Goal: Task Accomplishment & Management: Manage account settings

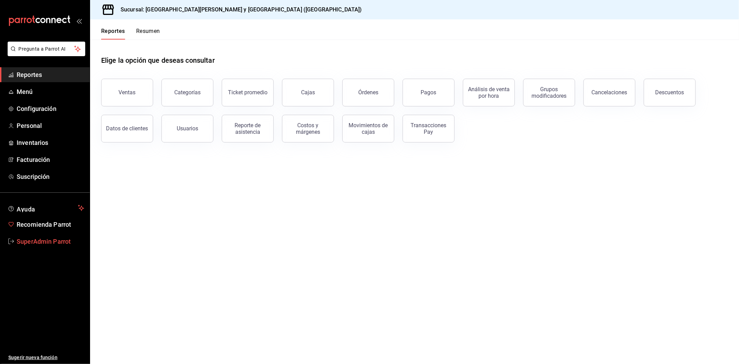
click at [45, 245] on span "SuperAdmin Parrot" at bounding box center [51, 241] width 68 height 9
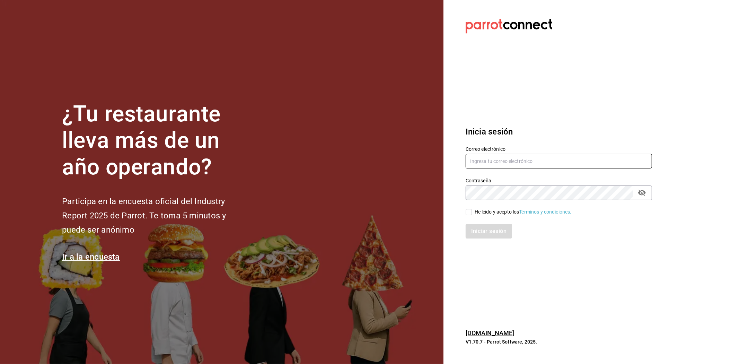
click at [487, 162] on input "text" at bounding box center [559, 161] width 186 height 15
paste input "[EMAIL_ADDRESS][DOMAIN_NAME]"
type input "[EMAIL_ADDRESS][DOMAIN_NAME]"
click at [469, 208] on label "He leído y acepto los Términos y condiciones." at bounding box center [519, 211] width 106 height 7
click at [469, 209] on input "He leído y acepto los Términos y condiciones." at bounding box center [469, 212] width 6 height 6
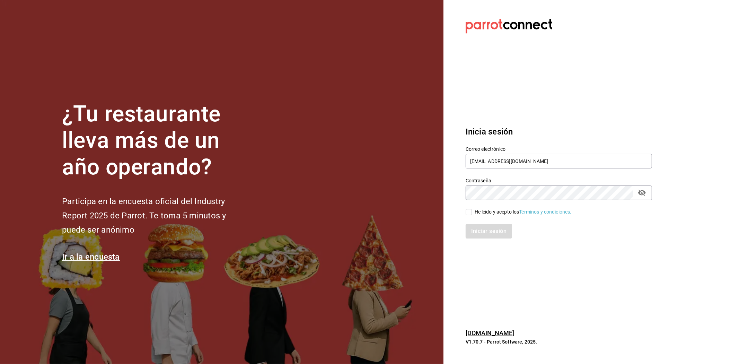
checkbox input "true"
click at [472, 226] on button "Iniciar sesión" at bounding box center [489, 231] width 47 height 15
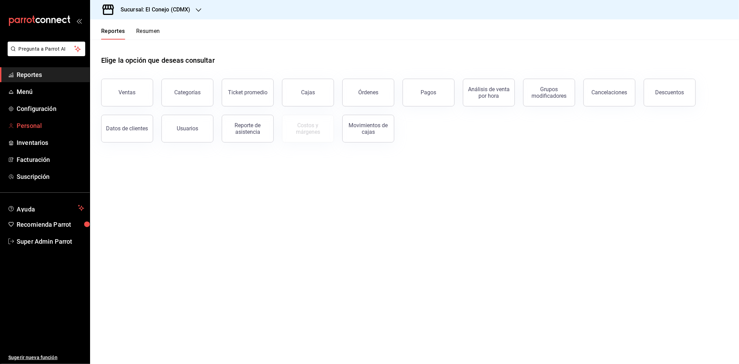
click at [33, 125] on span "Personal" at bounding box center [51, 125] width 68 height 9
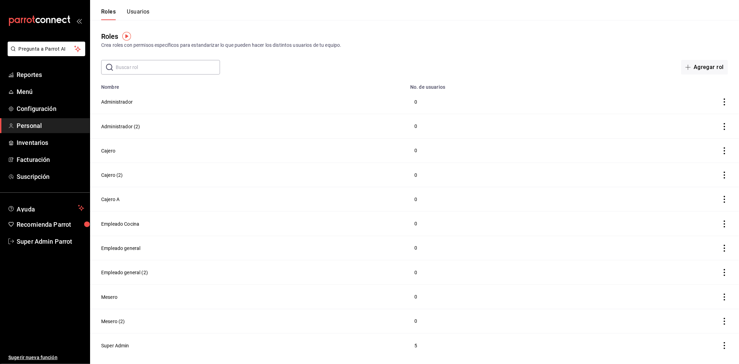
click at [139, 11] on button "Usuarios" at bounding box center [138, 14] width 23 height 12
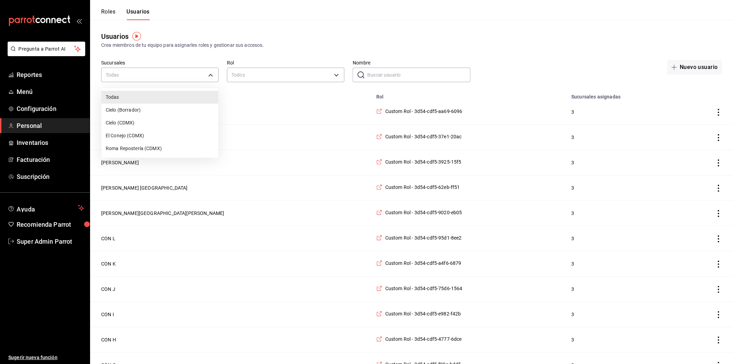
click at [264, 76] on div at bounding box center [369, 182] width 739 height 364
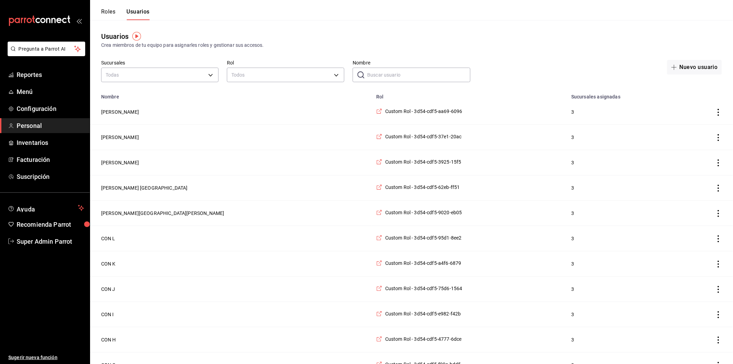
click at [393, 72] on input "Nombre" at bounding box center [418, 75] width 103 height 14
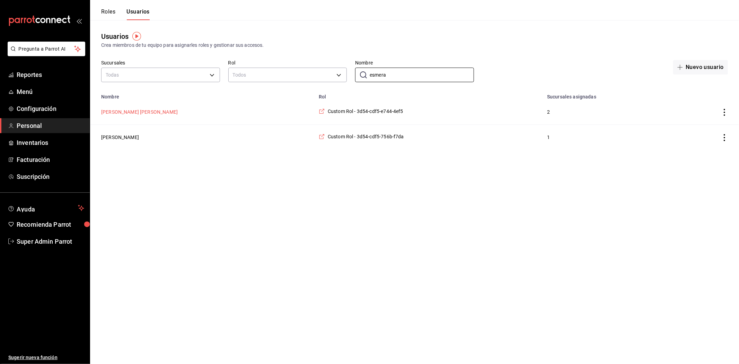
type input "esmera"
click at [155, 113] on button "[PERSON_NAME] [PERSON_NAME]" at bounding box center [139, 111] width 77 height 7
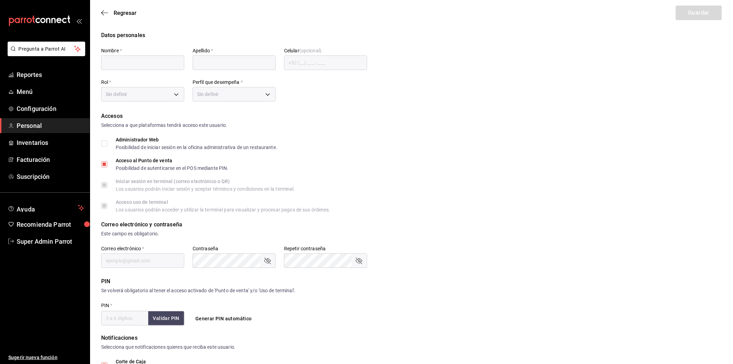
type input "[PERSON_NAME]"
checkbox input "true"
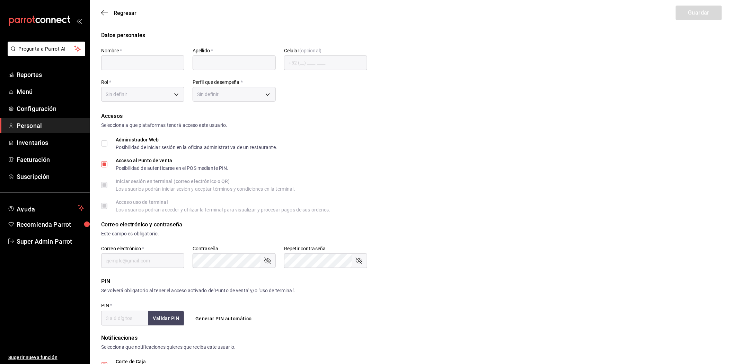
type input "[EMAIL_ADDRESS][DOMAIN_NAME]"
type input "1016"
checkbox input "true"
type input "35965efa-165e-4870-92ac-773625e9772e"
type input "UNDEFINED"
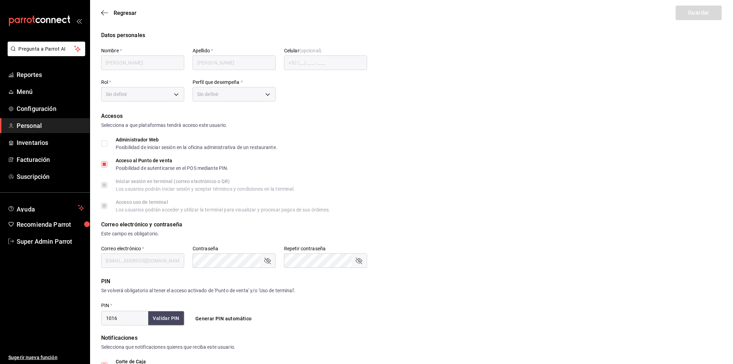
checkbox input "true"
click at [235, 95] on body "Pregunta a Parrot AI Reportes Menú Configuración Personal Inventarios Facturaci…" at bounding box center [366, 262] width 733 height 525
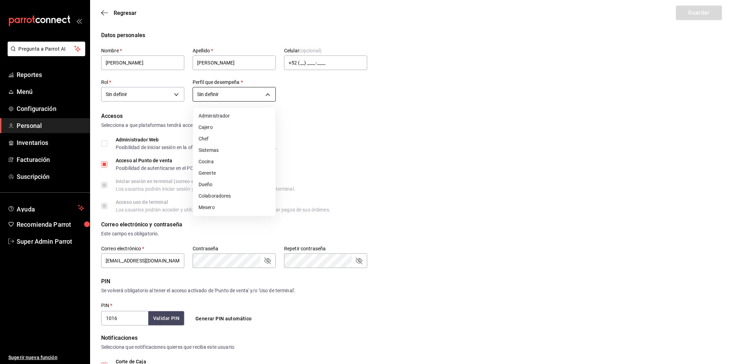
click at [235, 95] on div at bounding box center [369, 182] width 739 height 364
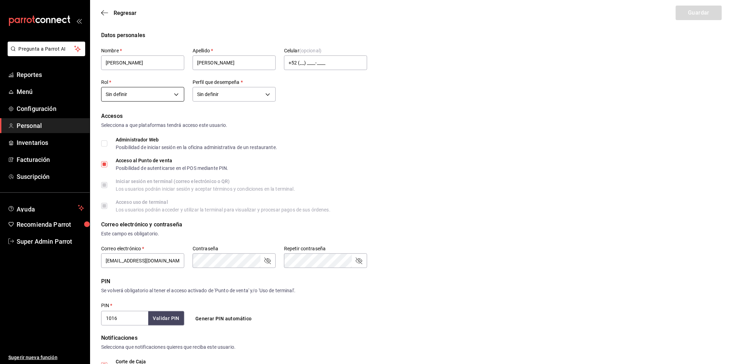
click at [166, 94] on body "Pregunta a Parrot AI Reportes Menú Configuración Personal Inventarios Facturaci…" at bounding box center [366, 262] width 733 height 525
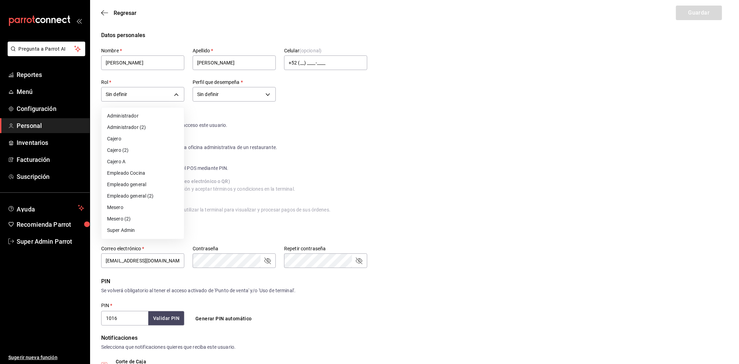
click at [147, 140] on li "Cajero" at bounding box center [143, 138] width 82 height 11
type input "6c5a8f2a-8c5c-4898-b82b-eb51f3abf1c6"
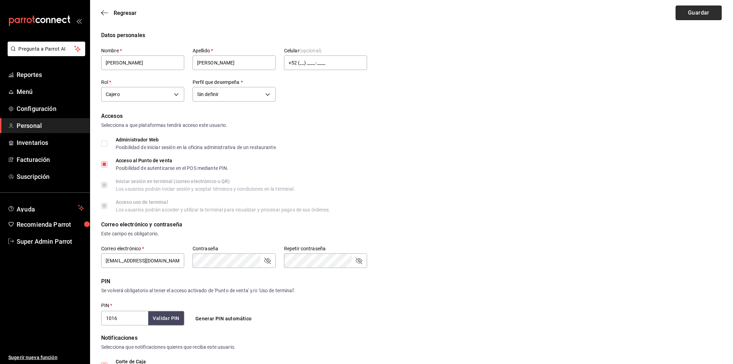
click at [687, 11] on button "Guardar" at bounding box center [699, 13] width 46 height 15
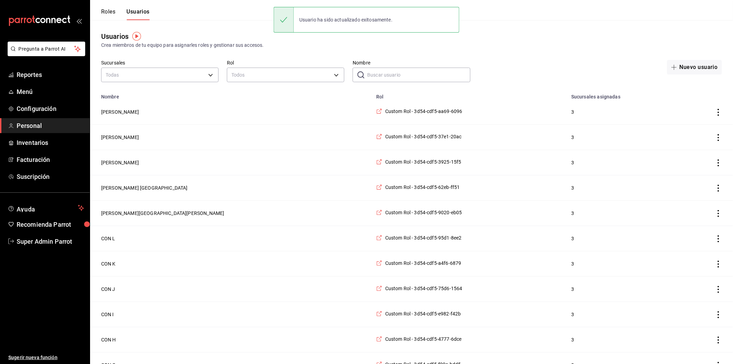
click at [107, 15] on button "Roles" at bounding box center [108, 14] width 14 height 12
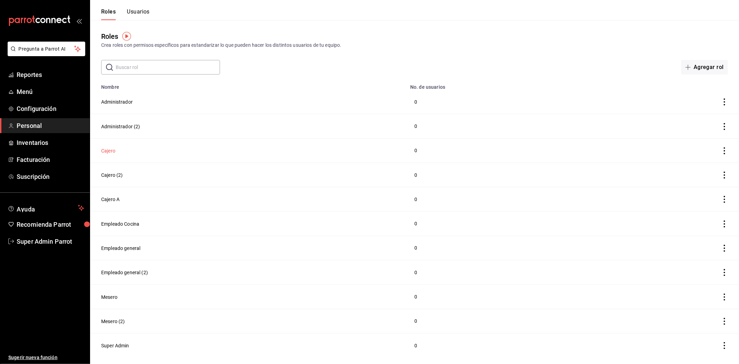
click at [105, 150] on button "Cajero" at bounding box center [108, 150] width 14 height 7
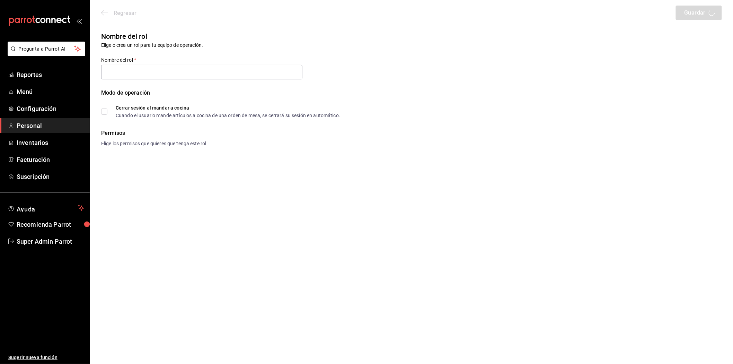
type input "Cajero"
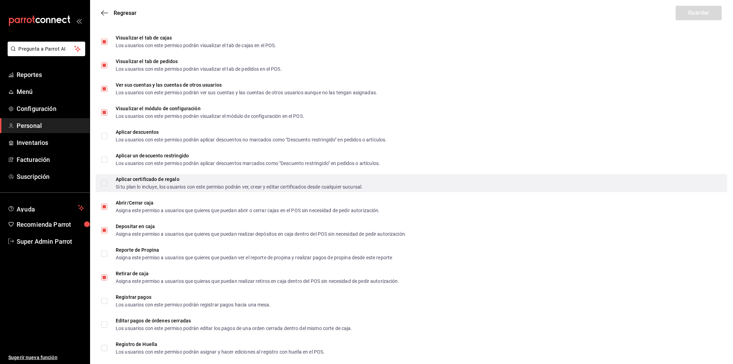
scroll to position [476, 0]
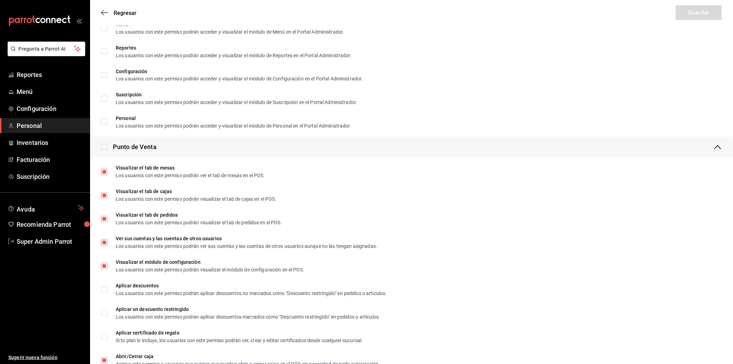
click at [18, 251] on ul "Sugerir nueva función" at bounding box center [45, 306] width 90 height 115
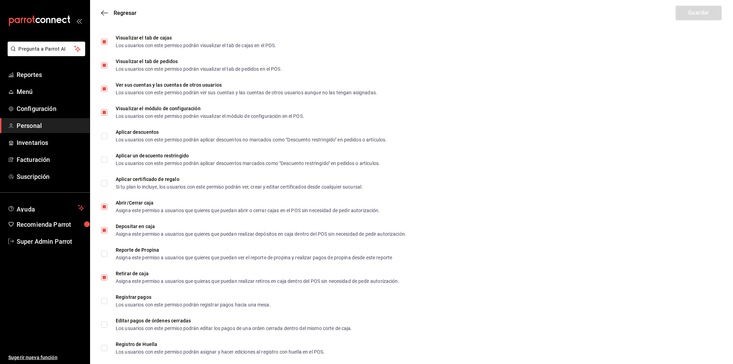
scroll to position [707, 0]
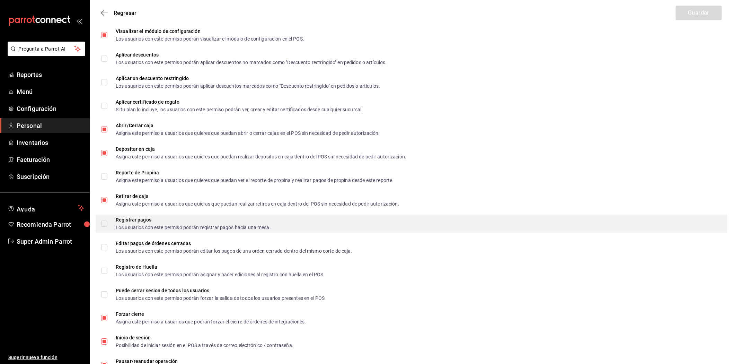
click at [105, 226] on label "Registrar pagos Los usuarios con este permiso podrán registrar pagos hacia una …" at bounding box center [186, 223] width 170 height 12
click at [105, 226] on input "Registrar pagos Los usuarios con este permiso podrán registrar pagos hacia una …" at bounding box center [104, 223] width 6 height 6
checkbox input "true"
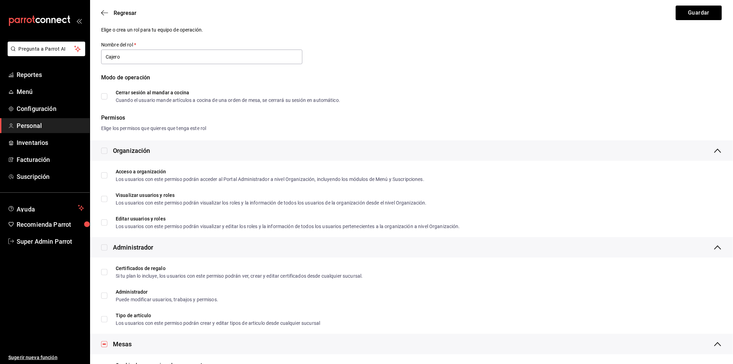
scroll to position [0, 0]
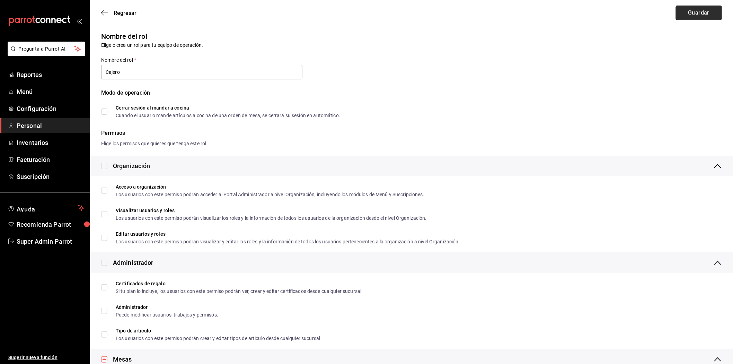
click at [694, 16] on button "Guardar" at bounding box center [699, 13] width 46 height 15
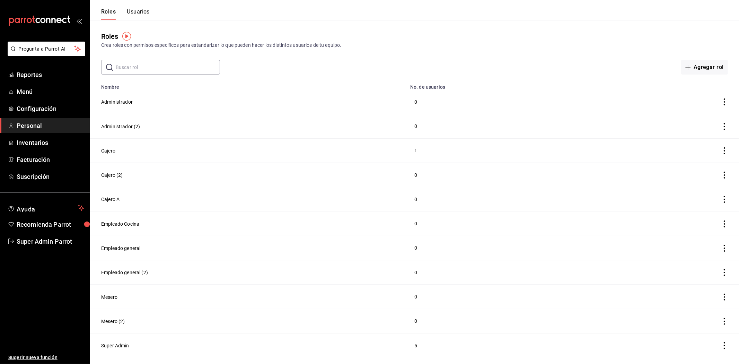
click at [136, 8] on div "Roles Usuarios" at bounding box center [120, 10] width 60 height 20
click at [133, 15] on button "Usuarios" at bounding box center [138, 14] width 23 height 12
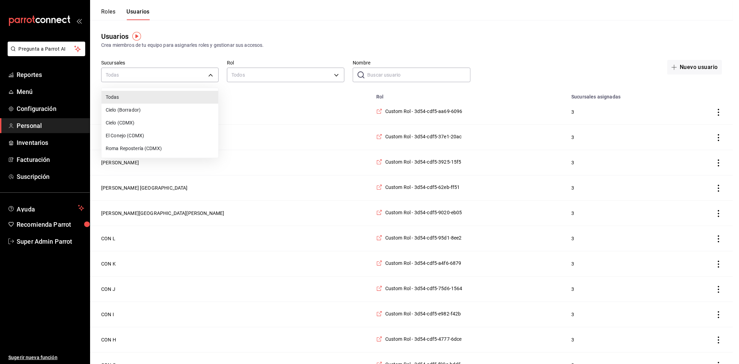
click at [138, 119] on li "Cielo (CDMX)" at bounding box center [160, 122] width 117 height 13
type input "59689cb1-9e98-4c36-ba33-bd8cbe836d8a"
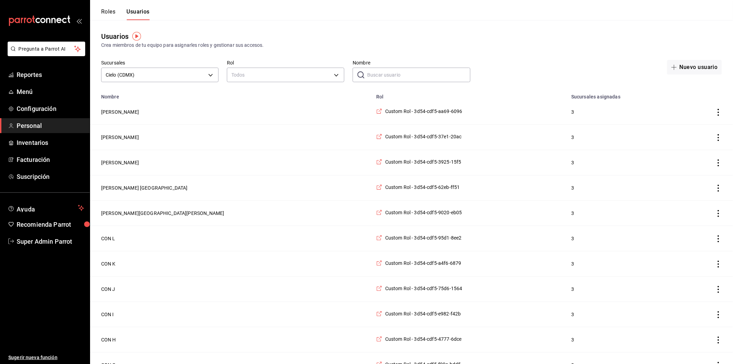
click at [392, 80] on input "Nombre" at bounding box center [418, 75] width 103 height 14
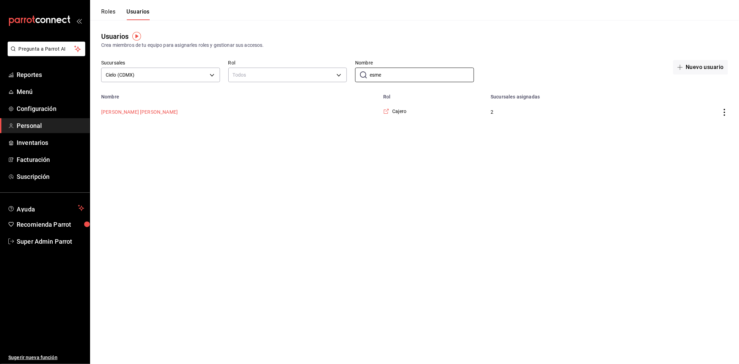
type input "esme"
click at [146, 113] on button "[PERSON_NAME] [PERSON_NAME]" at bounding box center [139, 111] width 77 height 7
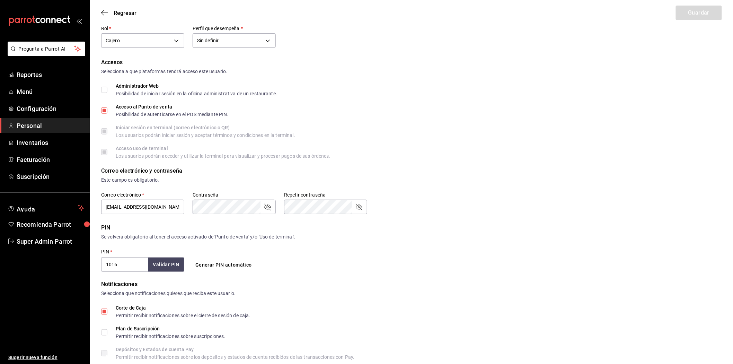
scroll to position [45, 0]
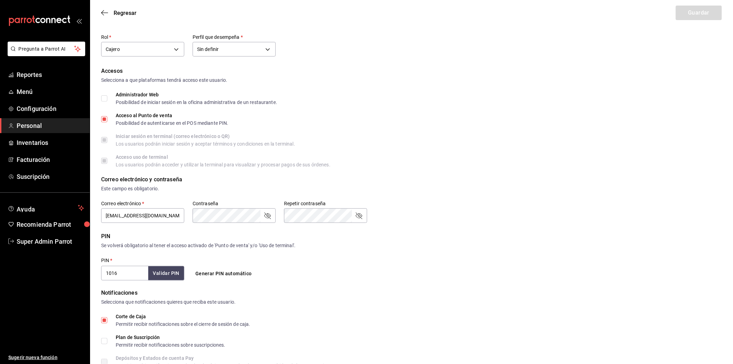
click at [106, 98] on input "Administrador Web Posibilidad de iniciar sesión en la oficina administrativa de…" at bounding box center [104, 98] width 6 height 6
checkbox input "false"
click at [104, 162] on label "Acceso uso de terminal Los usuarios podrán acceder y utilizar la terminal para …" at bounding box center [215, 161] width 229 height 12
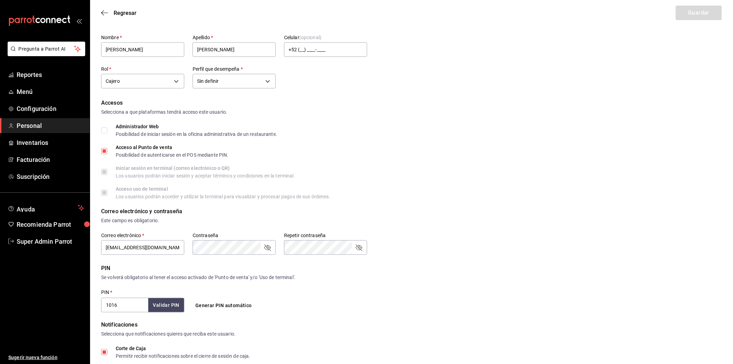
scroll to position [0, 0]
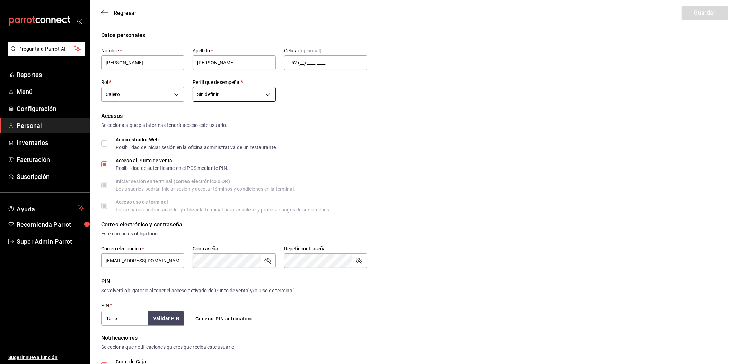
click at [231, 94] on body "Pregunta a Parrot AI Reportes Menú Configuración Personal Inventarios Facturaci…" at bounding box center [369, 262] width 739 height 525
click at [225, 128] on li "Cajero" at bounding box center [234, 127] width 82 height 11
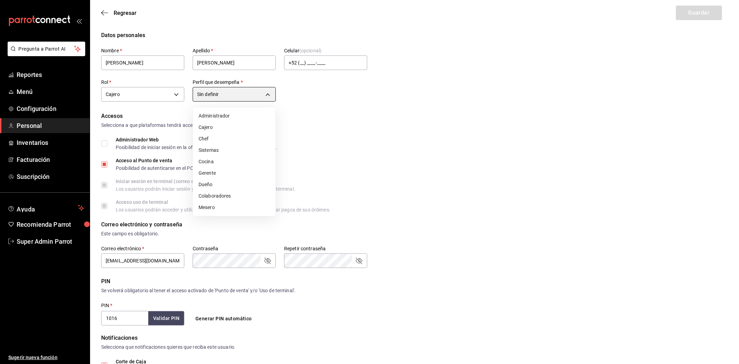
type input "CASHIER"
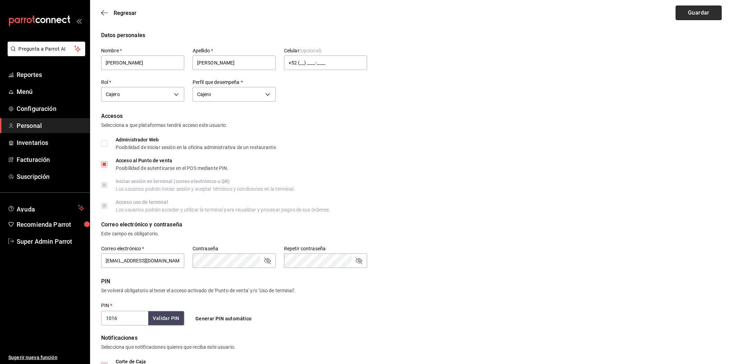
click at [711, 16] on button "Guardar" at bounding box center [699, 13] width 46 height 15
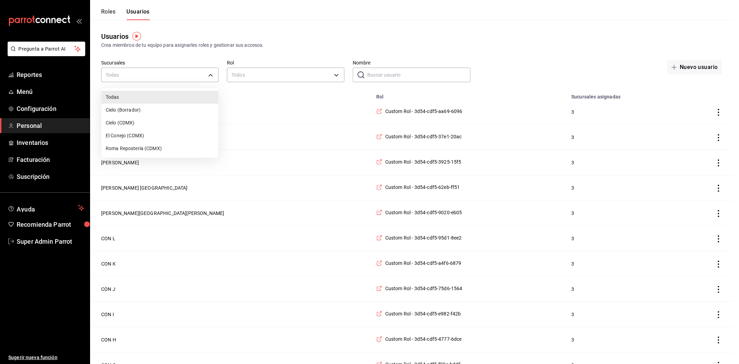
click at [146, 99] on li "Todas" at bounding box center [160, 97] width 117 height 13
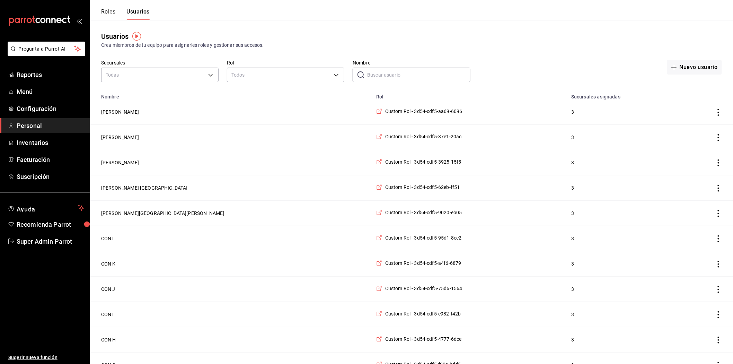
click at [376, 80] on input "Nombre" at bounding box center [418, 75] width 103 height 14
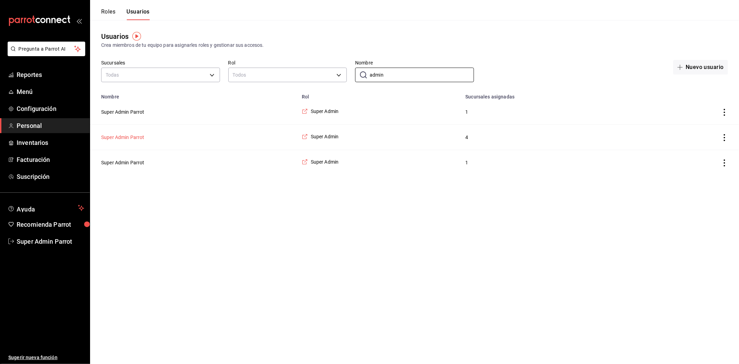
type input "admin"
click at [132, 136] on button "Super Admin Parrot" at bounding box center [122, 137] width 43 height 7
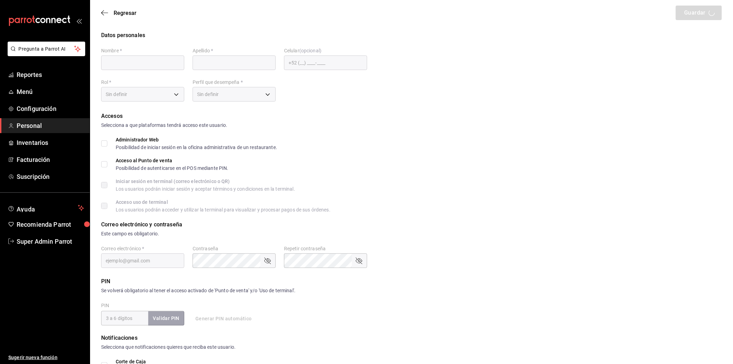
type input "Super Admin"
type input "Parrot"
checkbox input "true"
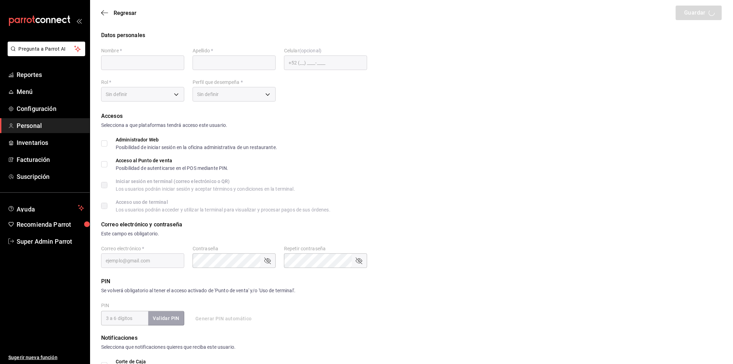
type input "[EMAIL_ADDRESS][DOMAIN_NAME]"
type input "945507"
type input "5161f6d5-8e49-4386-9282-d641b81cc3f9"
type input "UNDEFINED"
checkbox input "true"
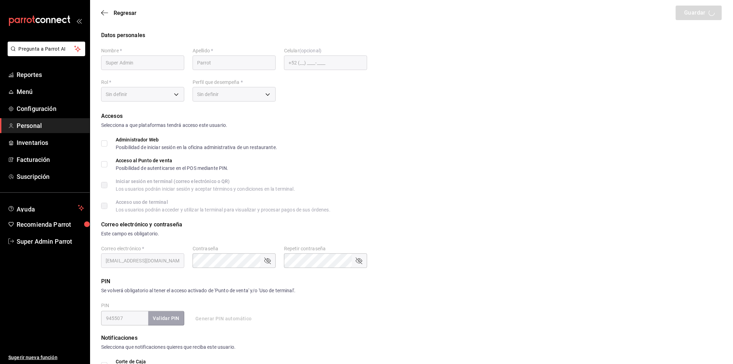
checkbox input "true"
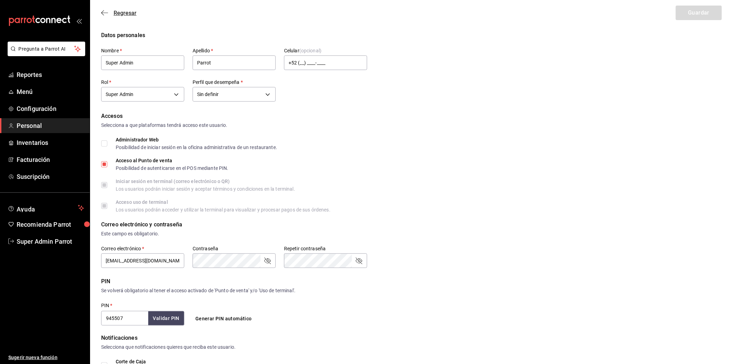
click at [103, 12] on icon "button" at bounding box center [104, 13] width 7 height 6
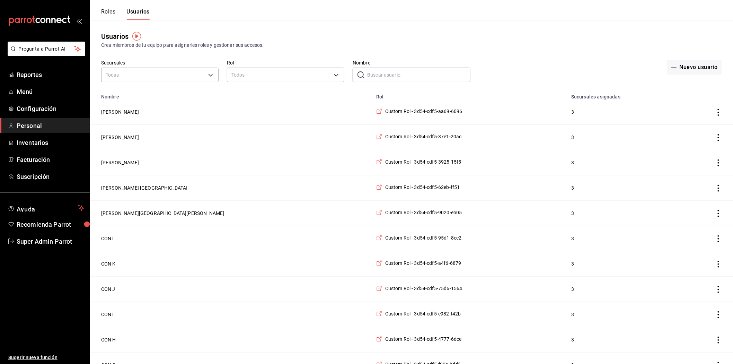
click at [368, 71] on input "Nombre" at bounding box center [418, 75] width 103 height 14
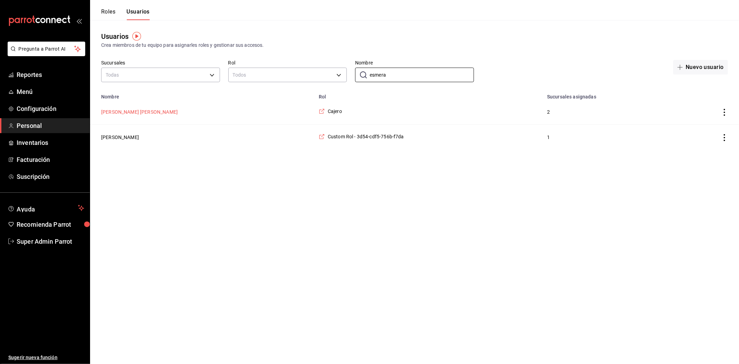
type input "esmera"
click at [139, 114] on button "[PERSON_NAME] [PERSON_NAME]" at bounding box center [139, 111] width 77 height 7
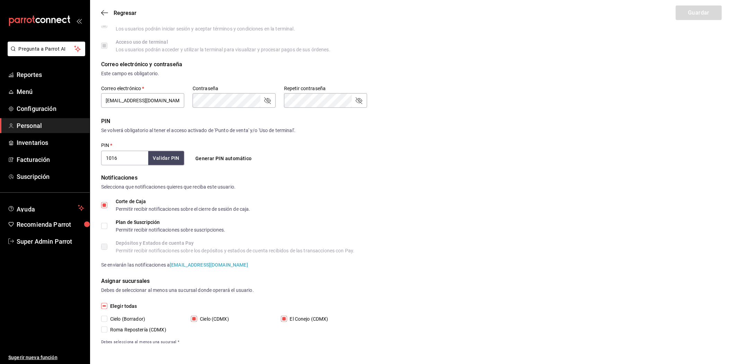
scroll to position [160, 0]
click at [105, 315] on input "Cielo (Borrador)" at bounding box center [104, 318] width 6 height 6
checkbox input "true"
click at [684, 18] on button "Guardar" at bounding box center [699, 13] width 46 height 15
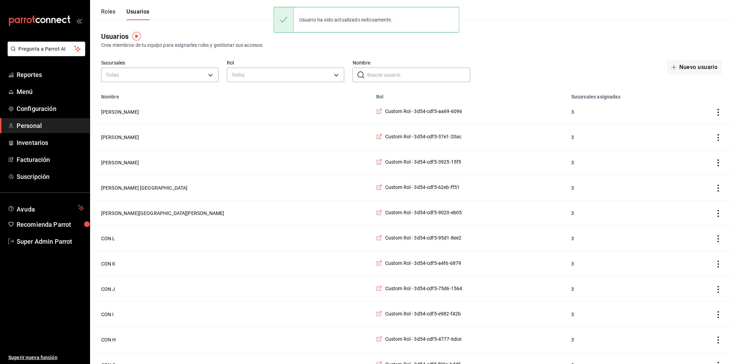
click at [406, 80] on input "Nombre" at bounding box center [418, 75] width 103 height 14
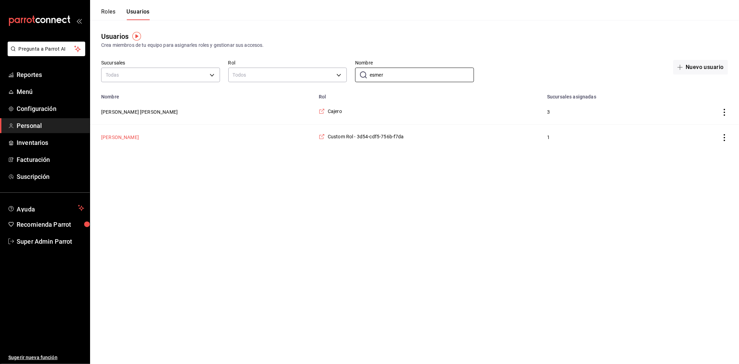
type input "esmer"
click at [136, 136] on button "[PERSON_NAME]" at bounding box center [120, 137] width 38 height 7
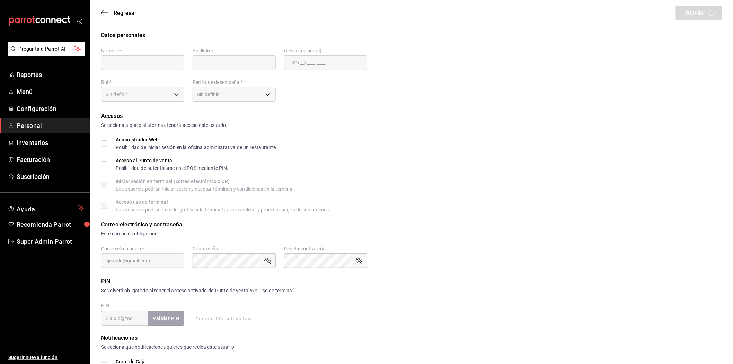
type input "Esmeralda"
type input "[PERSON_NAME]"
checkbox input "true"
type input "[EMAIL_ADDRESS][DOMAIN_NAME]"
type input "1610"
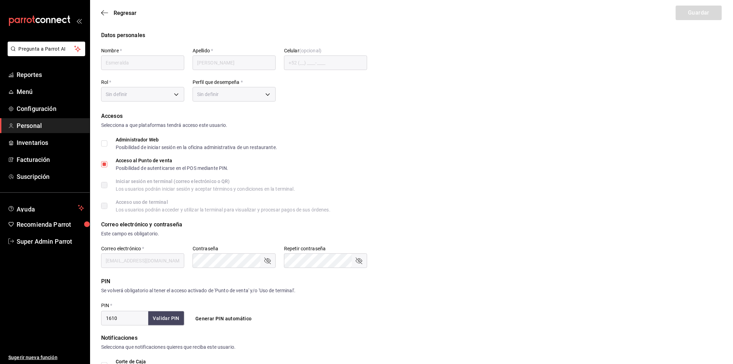
type input "f4c58dc3-3c09-495b-849c-30ad4b700f85"
type input "UNDEFINED"
checkbox input "true"
click at [103, 182] on label "Iniciar sesión en terminal (correo electrónico o QR) Los usuarios podrán inicia…" at bounding box center [198, 185] width 194 height 12
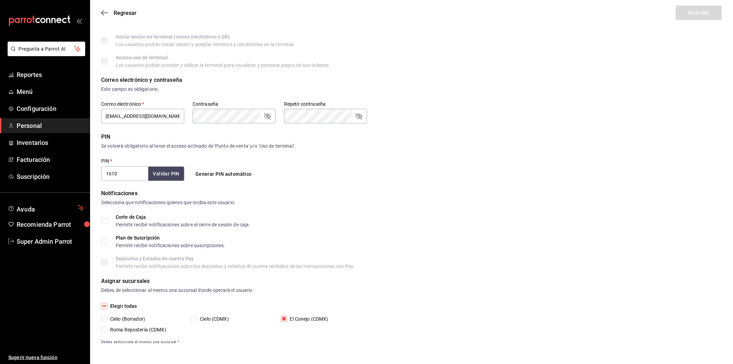
click at [192, 317] on input "Cielo (CDMX)" at bounding box center [194, 319] width 6 height 6
checkbox input "true"
click at [104, 319] on input "Cielo (Borrador)" at bounding box center [104, 319] width 6 height 6
checkbox input "true"
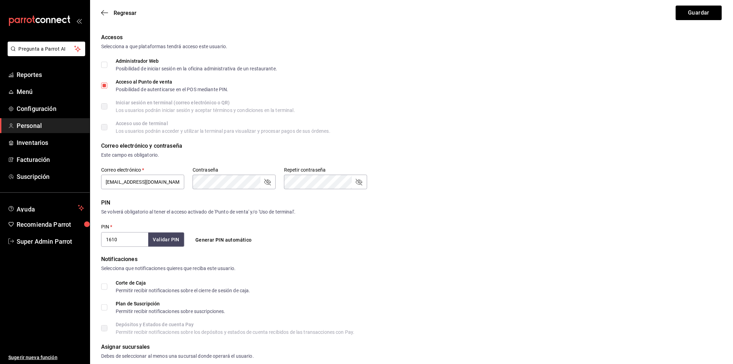
scroll to position [29, 0]
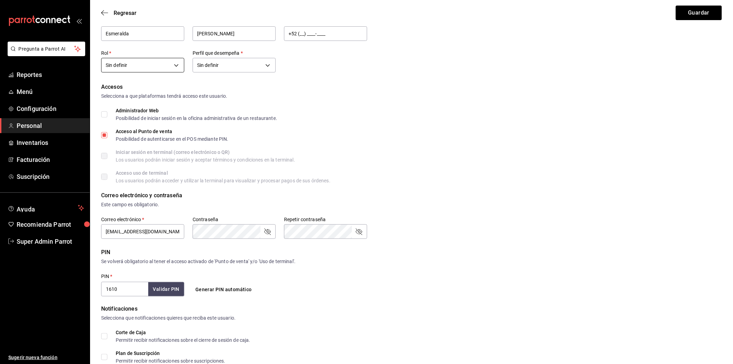
click at [162, 64] on body "Pregunta a Parrot AI Reportes Menú Configuración Personal Inventarios Facturaci…" at bounding box center [366, 225] width 733 height 509
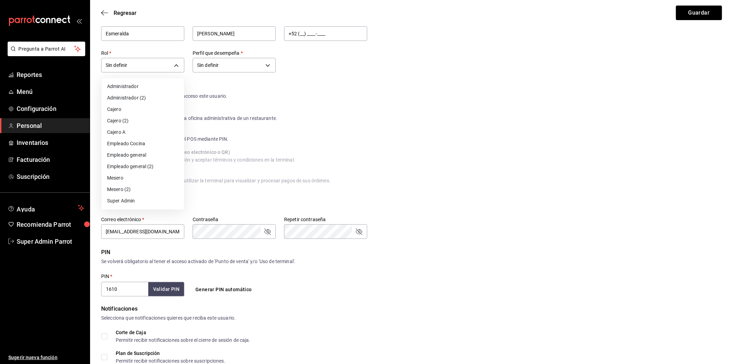
click at [132, 109] on li "Cajero" at bounding box center [143, 109] width 82 height 11
type input "6c5a8f2a-8c5c-4898-b82b-eb51f3abf1c6"
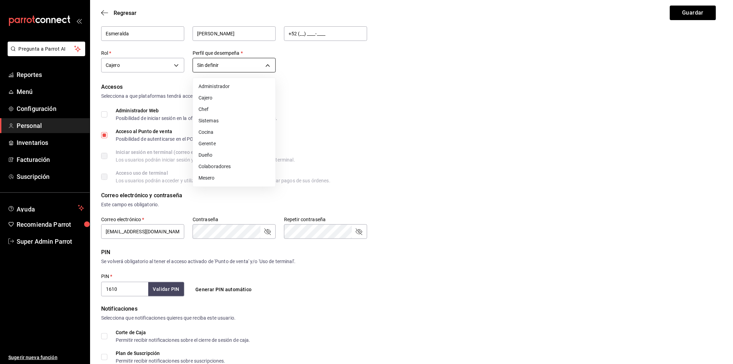
click at [244, 66] on body "Pregunta a Parrot AI Reportes Menú Configuración Personal Inventarios Facturaci…" at bounding box center [366, 225] width 733 height 509
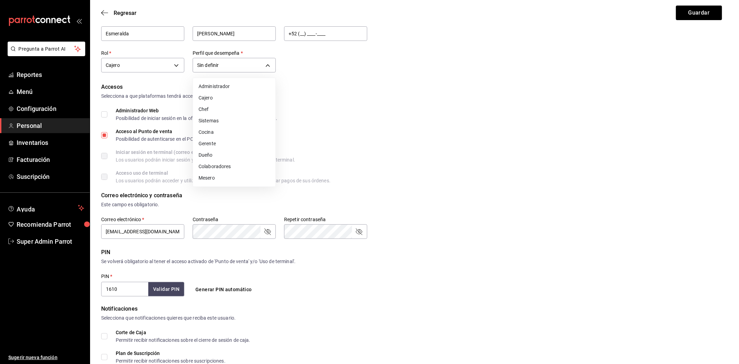
click at [219, 100] on li "Cajero" at bounding box center [234, 97] width 82 height 11
type input "CASHIER"
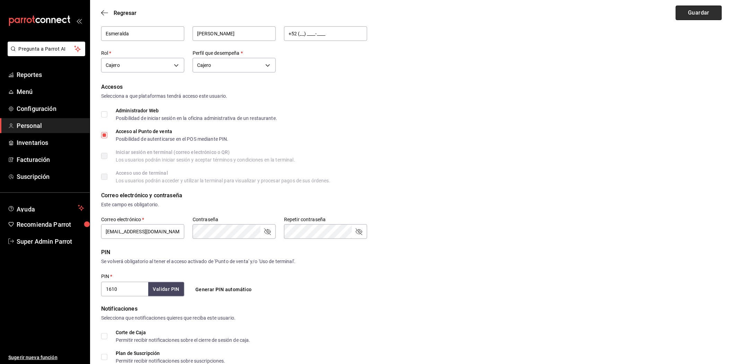
click at [713, 12] on button "Guardar" at bounding box center [699, 13] width 46 height 15
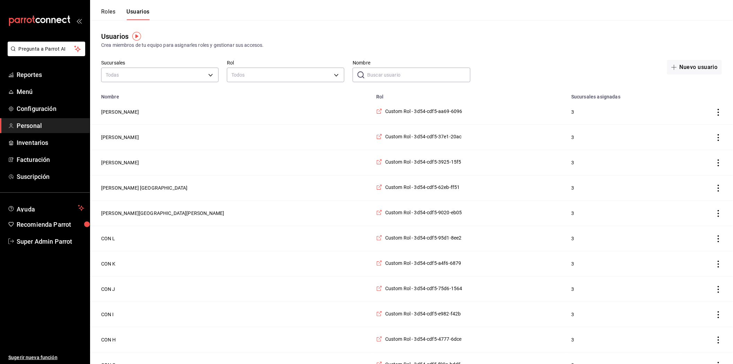
click at [381, 72] on input "Nombre" at bounding box center [418, 75] width 103 height 14
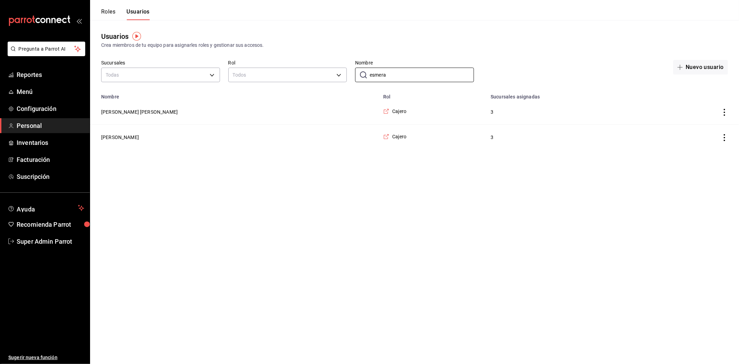
type input "esmera"
click at [132, 141] on td "[PERSON_NAME]" at bounding box center [234, 137] width 289 height 25
click at [132, 140] on button "[PERSON_NAME]" at bounding box center [120, 137] width 38 height 7
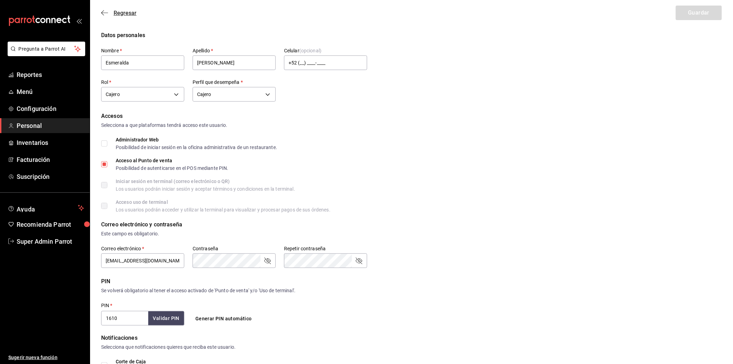
click at [105, 13] on icon "button" at bounding box center [104, 13] width 7 height 6
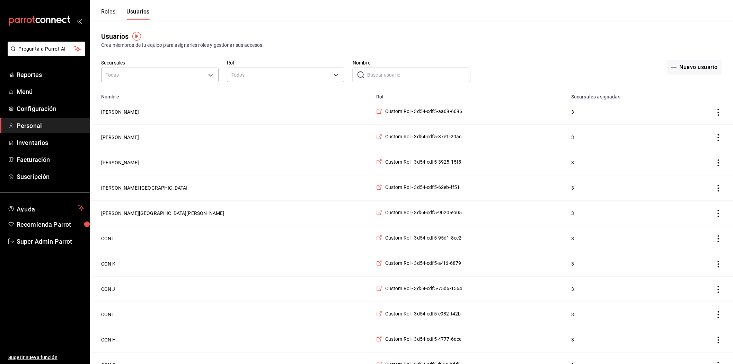
click at [385, 72] on input "Nombre" at bounding box center [418, 75] width 103 height 14
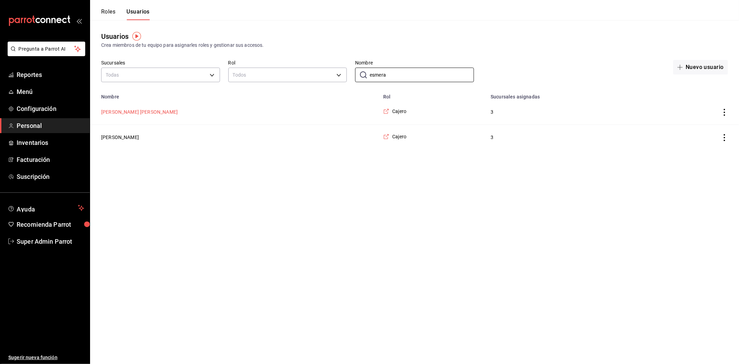
type input "esmera"
click at [156, 114] on button "[PERSON_NAME] [PERSON_NAME]" at bounding box center [139, 111] width 77 height 7
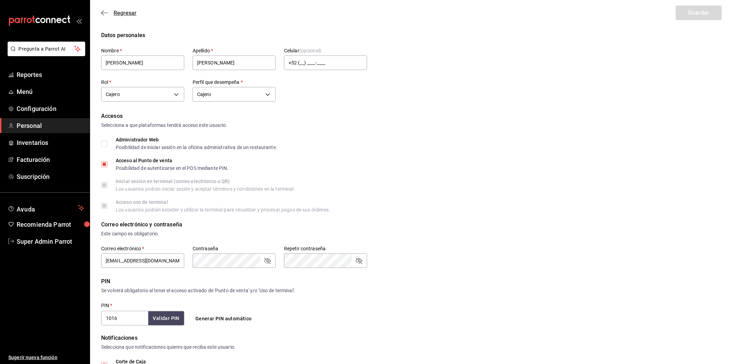
click at [101, 12] on icon "button" at bounding box center [102, 12] width 3 height 5
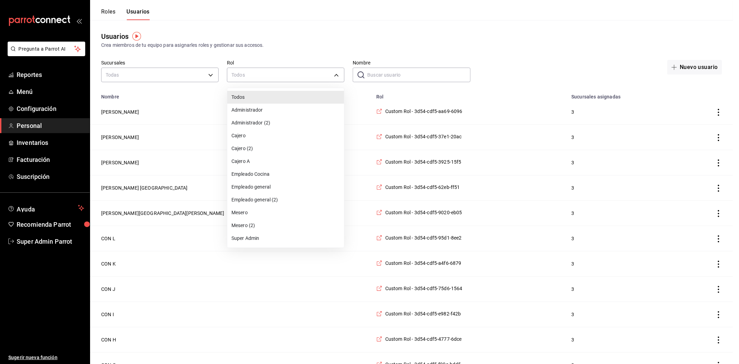
click at [183, 263] on div at bounding box center [369, 182] width 739 height 364
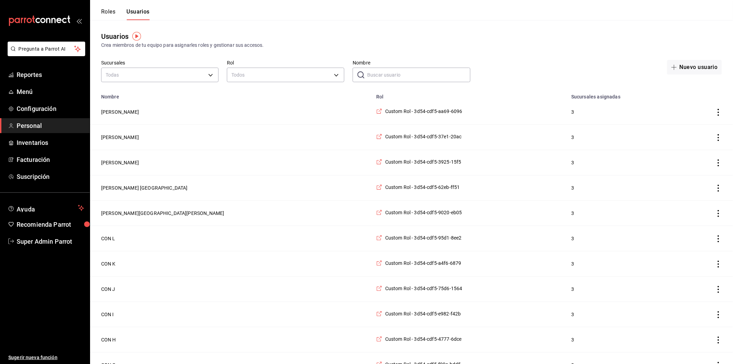
click at [388, 73] on input "Nombre" at bounding box center [418, 75] width 103 height 14
type input "super"
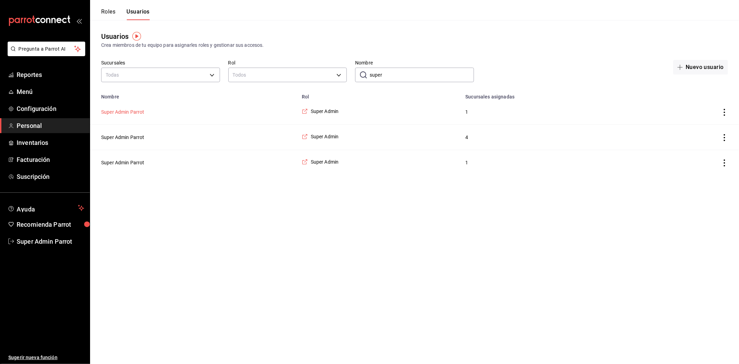
click at [128, 114] on button "Super Admin Parrot" at bounding box center [122, 111] width 43 height 7
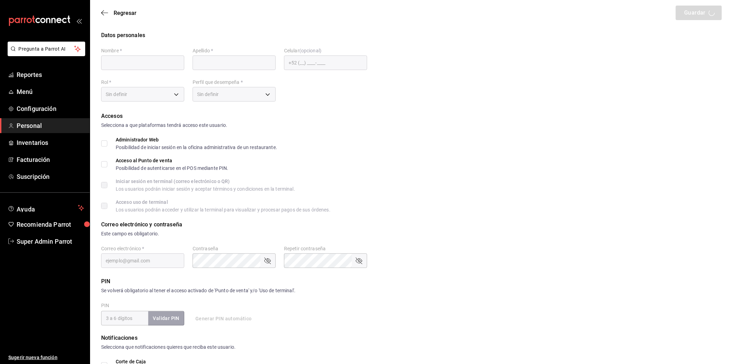
type input "Super Admin"
type input "Parrot"
checkbox input "true"
type input "[EMAIL_ADDRESS][DOMAIN_NAME]"
type input "758823"
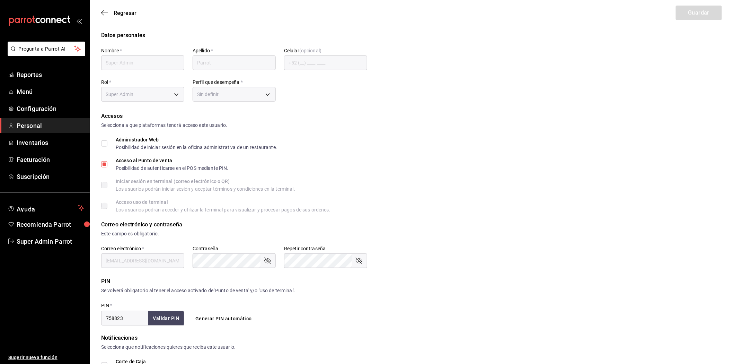
type input "5161f6d5-8e49-4386-9282-d641b81cc3f9"
type input "UNDEFINED"
checkbox input "true"
click at [103, 11] on icon "button" at bounding box center [104, 13] width 7 height 6
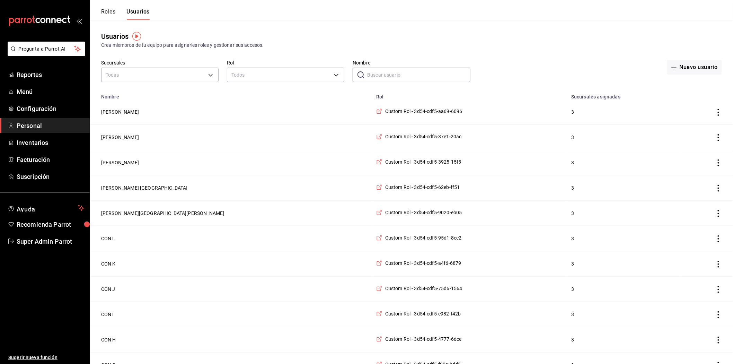
click at [379, 73] on input "Nombre" at bounding box center [418, 75] width 103 height 14
type input "super"
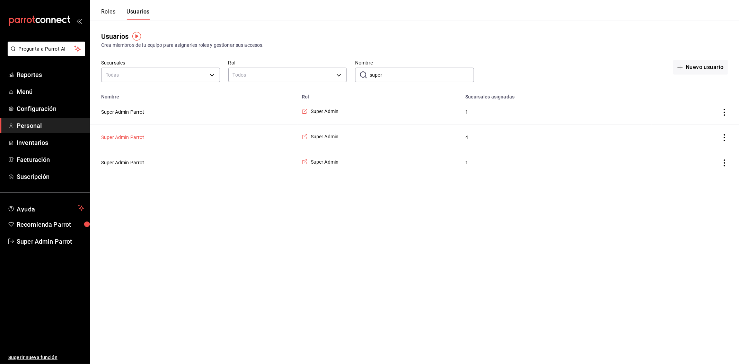
click at [129, 138] on button "Super Admin Parrot" at bounding box center [122, 137] width 43 height 7
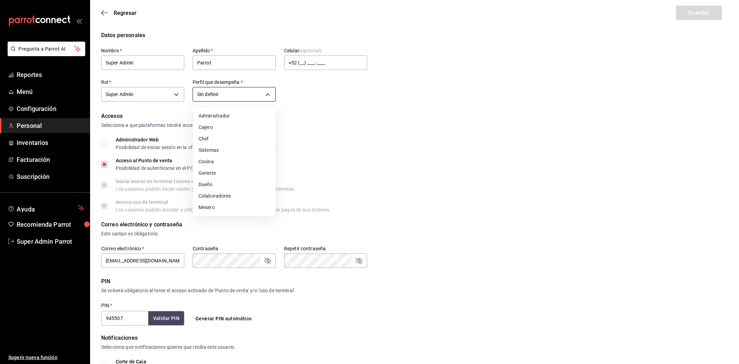
click at [246, 92] on body "Pregunta a Parrot AI Reportes Menú Configuración Personal Inventarios Facturaci…" at bounding box center [369, 254] width 739 height 509
click at [246, 92] on div at bounding box center [369, 182] width 739 height 364
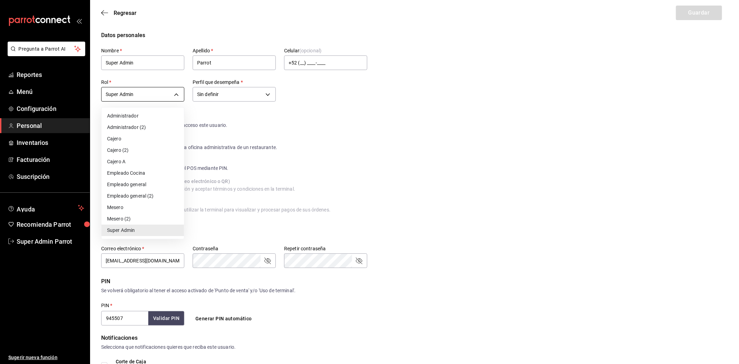
click at [166, 97] on body "Pregunta a Parrot AI Reportes Menú Configuración Personal Inventarios Facturaci…" at bounding box center [369, 254] width 739 height 509
click at [166, 97] on div at bounding box center [369, 182] width 739 height 364
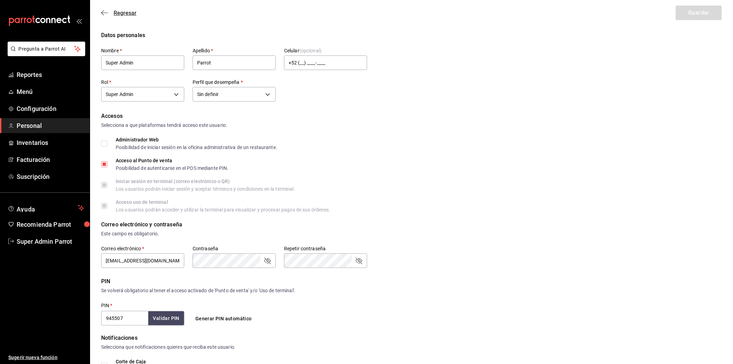
click at [101, 15] on icon "button" at bounding box center [104, 13] width 7 height 6
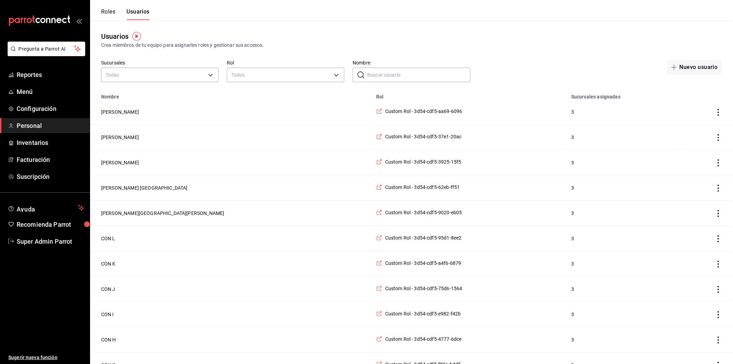
click at [106, 11] on button "Roles" at bounding box center [108, 14] width 14 height 12
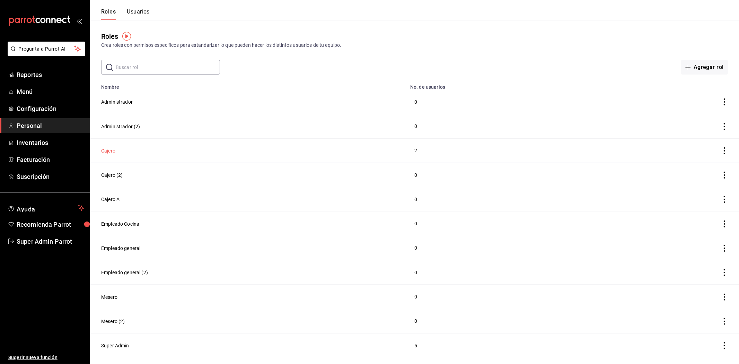
click at [114, 148] on button "Cajero" at bounding box center [108, 150] width 14 height 7
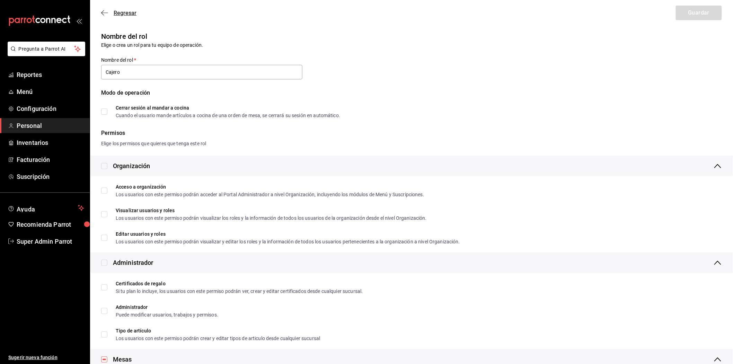
click at [101, 10] on icon "button" at bounding box center [104, 13] width 7 height 6
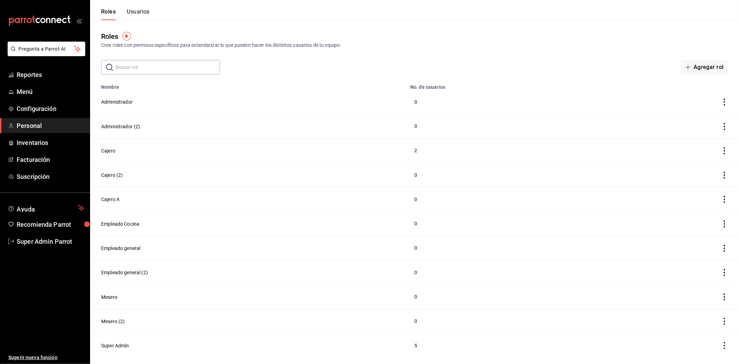
click at [133, 15] on button "Usuarios" at bounding box center [138, 14] width 23 height 12
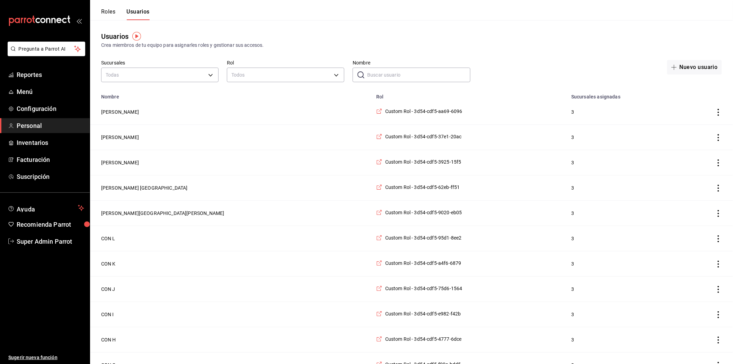
click at [380, 77] on input "Nombre" at bounding box center [418, 75] width 103 height 14
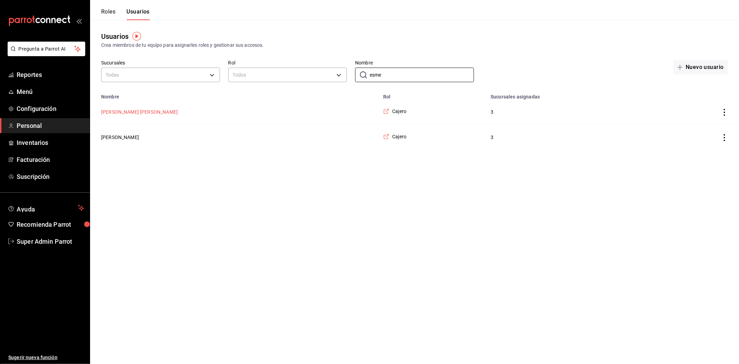
type input "esme"
click at [165, 113] on button "[PERSON_NAME] [PERSON_NAME]" at bounding box center [139, 111] width 77 height 7
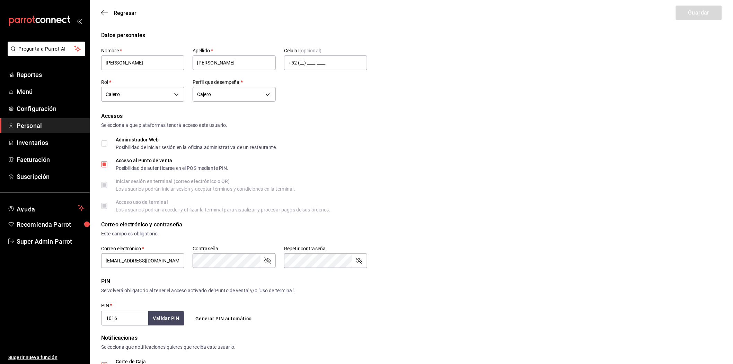
click at [163, 102] on div "[PERSON_NAME] 6c5a8f2a-8c5c-4898-b82b-eb51f3abf1c6" at bounding box center [142, 93] width 83 height 18
click at [163, 98] on body "Pregunta a Parrot AI Reportes Menú Configuración Personal Inventarios Facturaci…" at bounding box center [366, 262] width 733 height 525
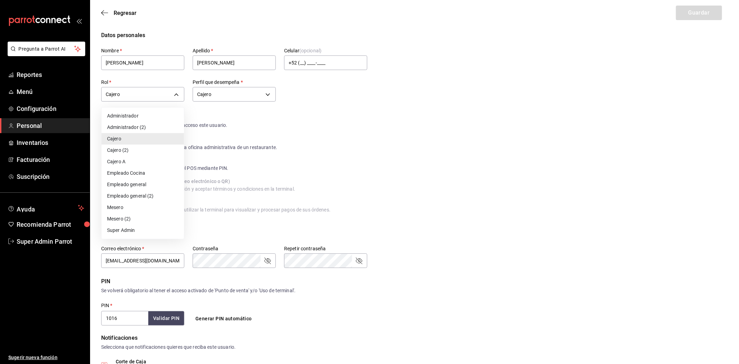
click at [130, 229] on li "Super Admin" at bounding box center [143, 230] width 82 height 11
type input "5161f6d5-8e49-4386-9282-d641b81cc3f9"
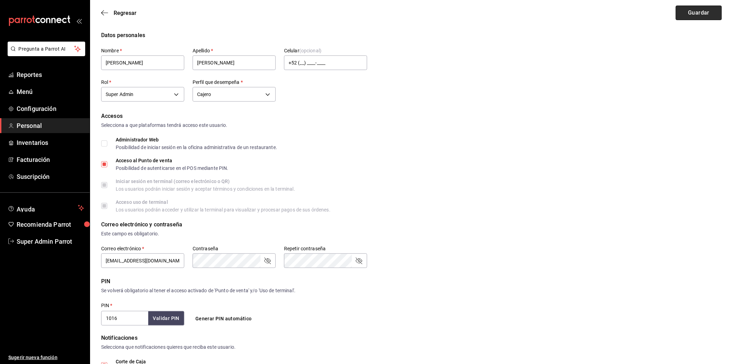
click at [696, 13] on button "Guardar" at bounding box center [699, 13] width 46 height 15
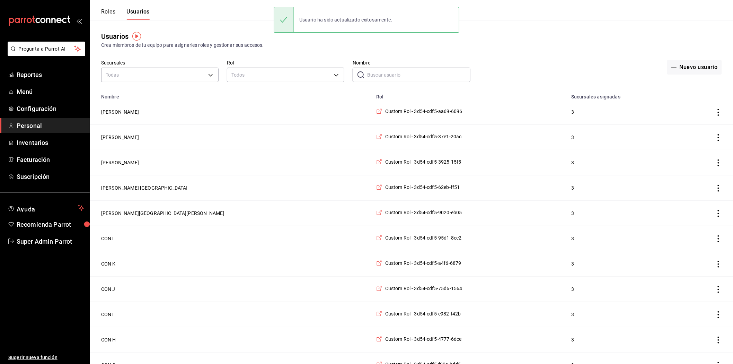
click at [393, 74] on input "Nombre" at bounding box center [418, 75] width 103 height 14
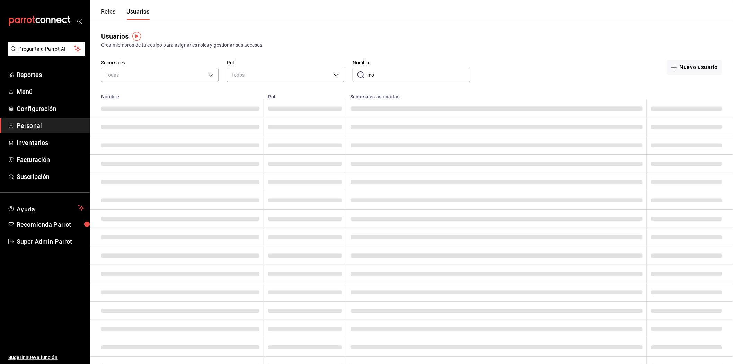
type input "m"
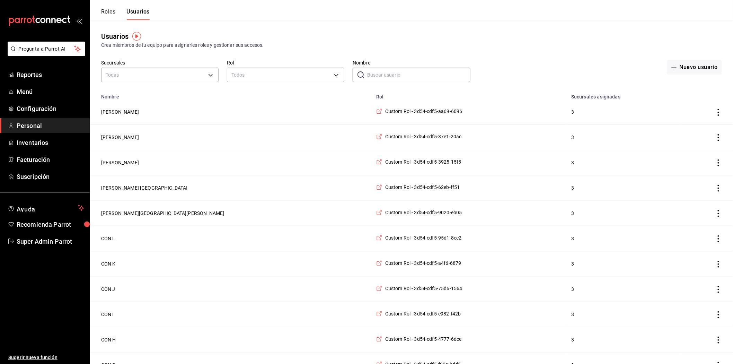
click at [112, 9] on button "Roles" at bounding box center [108, 14] width 14 height 12
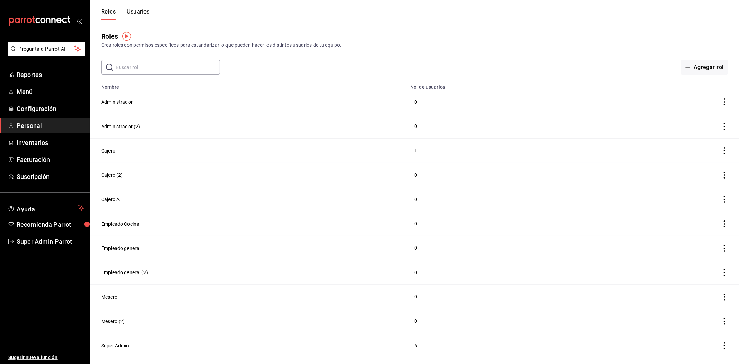
click at [141, 8] on button "Usuarios" at bounding box center [138, 14] width 23 height 12
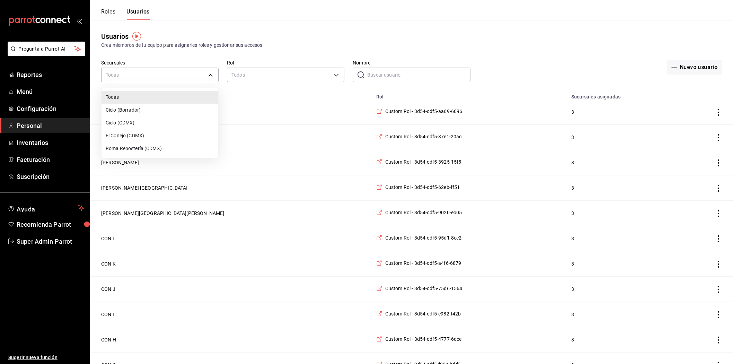
click at [383, 75] on div at bounding box center [369, 182] width 739 height 364
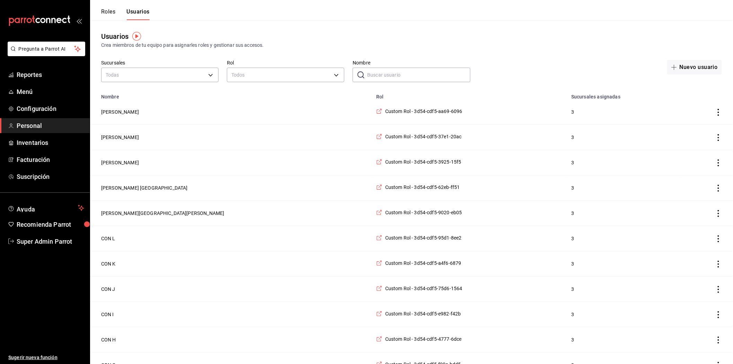
click at [383, 75] on input "Nombre" at bounding box center [418, 75] width 103 height 14
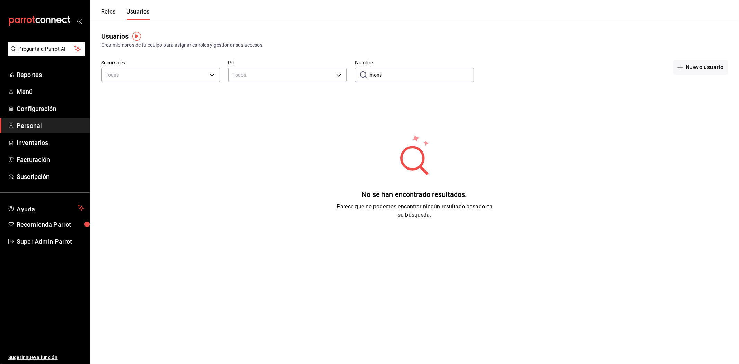
click at [401, 72] on input "mons" at bounding box center [422, 75] width 104 height 14
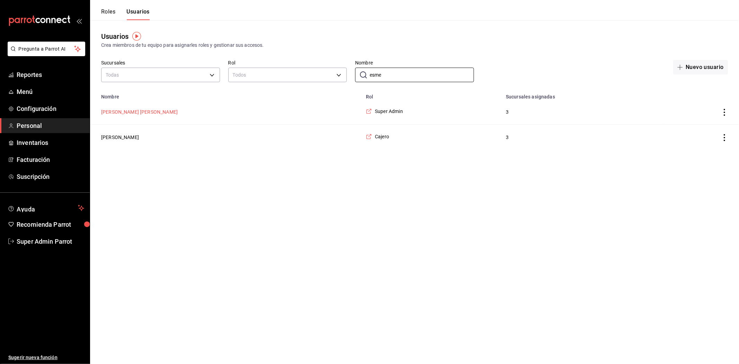
type input "esme"
click at [162, 109] on button "[PERSON_NAME] [PERSON_NAME]" at bounding box center [139, 111] width 77 height 7
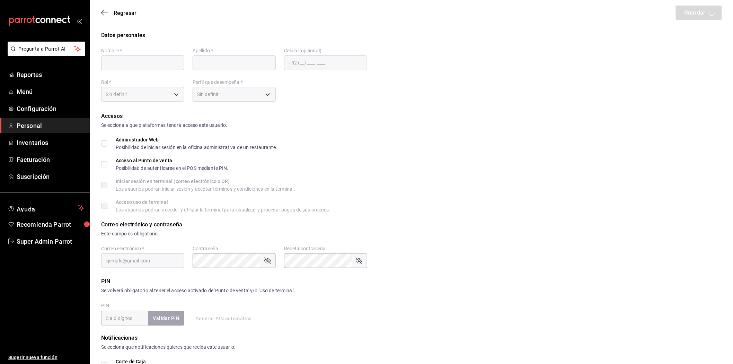
type input "[PERSON_NAME]"
checkbox input "true"
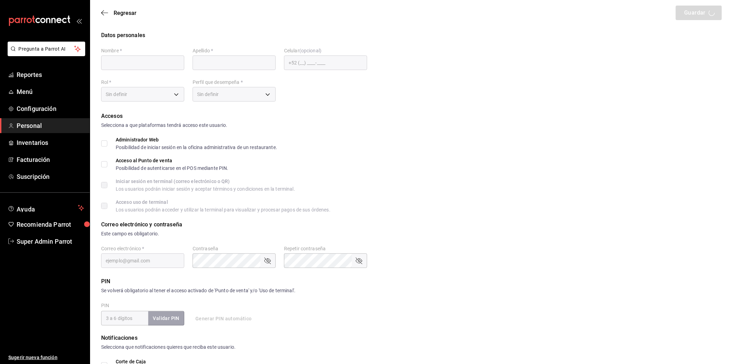
type input "[EMAIL_ADDRESS][DOMAIN_NAME]"
type input "1016"
checkbox input "true"
type input "5161f6d5-8e49-4386-9282-d641b81cc3f9"
type input "CASHIER"
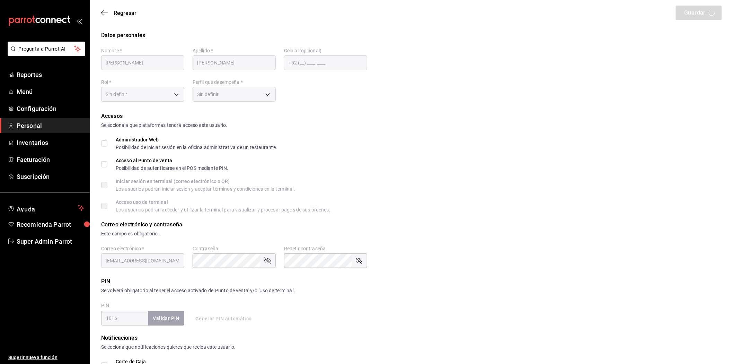
checkbox input "true"
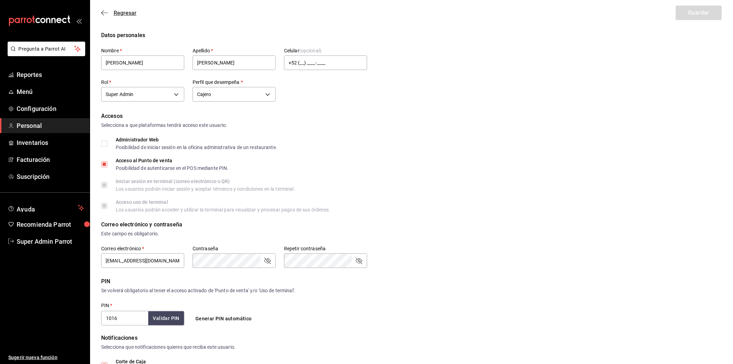
click at [108, 15] on span "Regresar" at bounding box center [118, 13] width 35 height 7
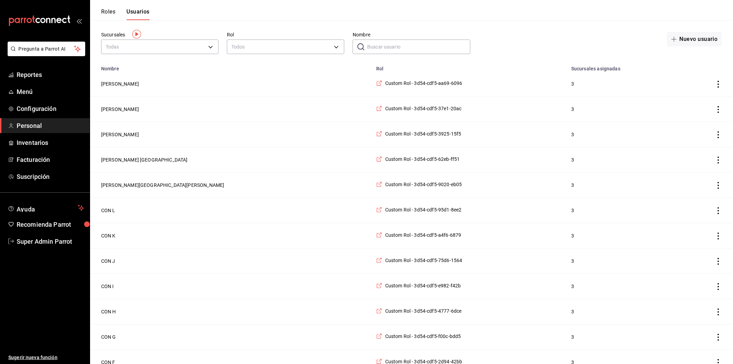
scroll to position [2, 0]
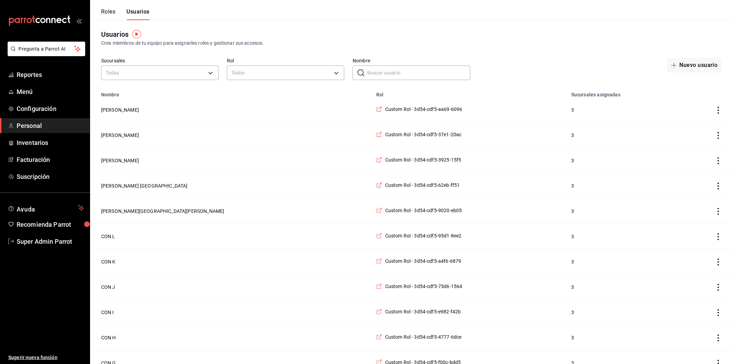
click at [376, 69] on input "Nombre" at bounding box center [418, 73] width 103 height 14
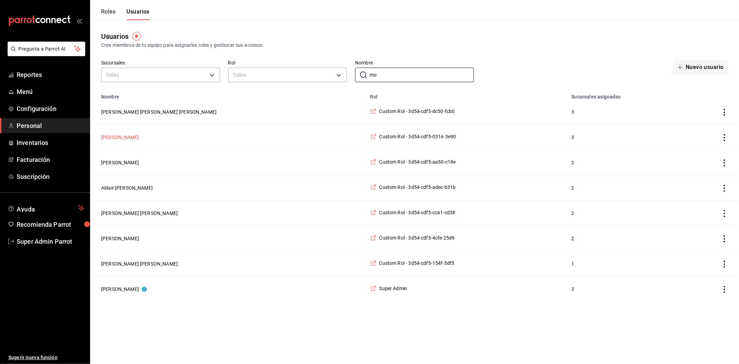
type input "mo"
click at [123, 140] on button "[PERSON_NAME]" at bounding box center [120, 137] width 38 height 7
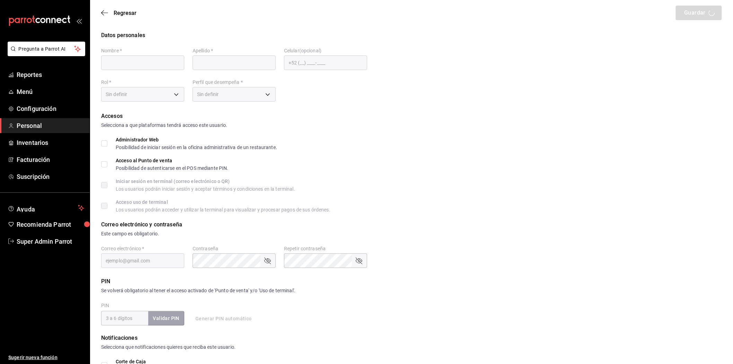
type input "Montserrat"
type input "X"
checkbox input "true"
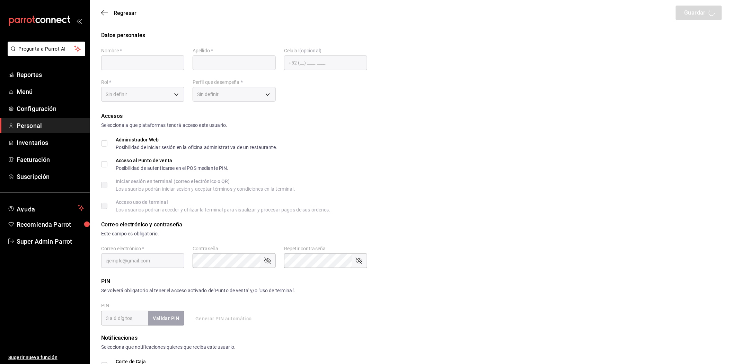
type input "[EMAIL_ADDRESS][DOMAIN_NAME]"
type input "4168"
type input "2c8ce535-c6f6-4f13-bbc6-03508a697c49"
type input "UNDEFINED"
checkbox input "true"
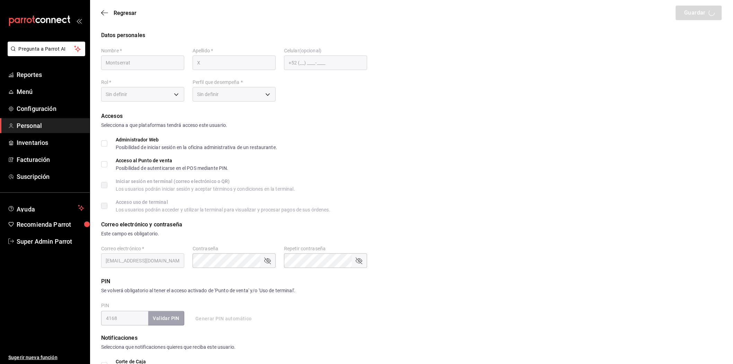
checkbox input "true"
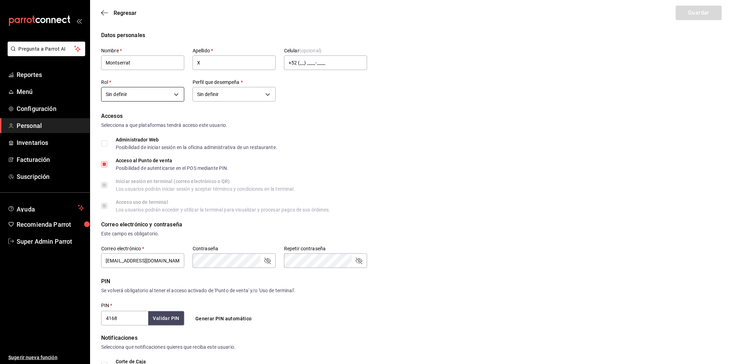
click at [170, 94] on body "Pregunta a Parrot AI Reportes Menú Configuración Personal Inventarios Facturaci…" at bounding box center [366, 254] width 733 height 509
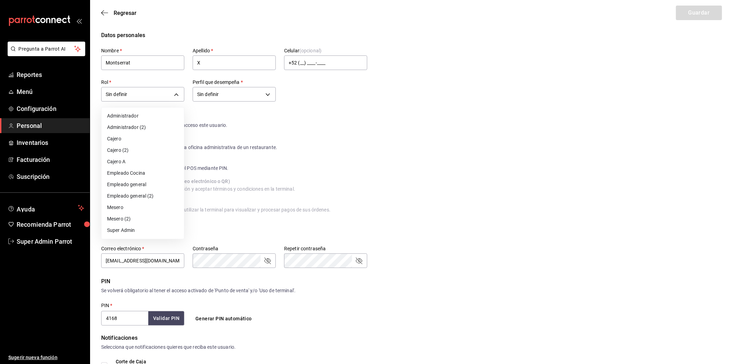
click at [118, 231] on li "Super Admin" at bounding box center [143, 230] width 82 height 11
type input "5161f6d5-8e49-4386-9282-d641b81cc3f9"
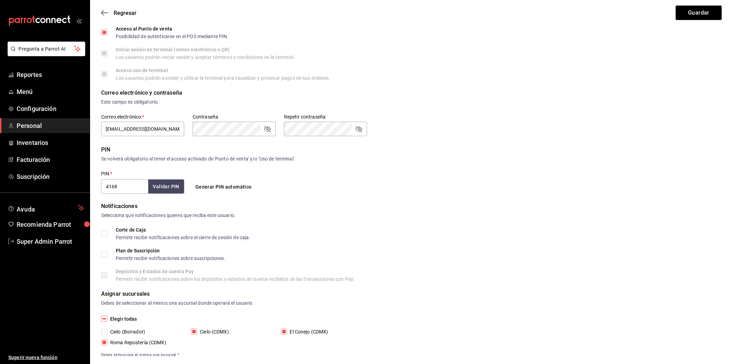
scroll to position [144, 0]
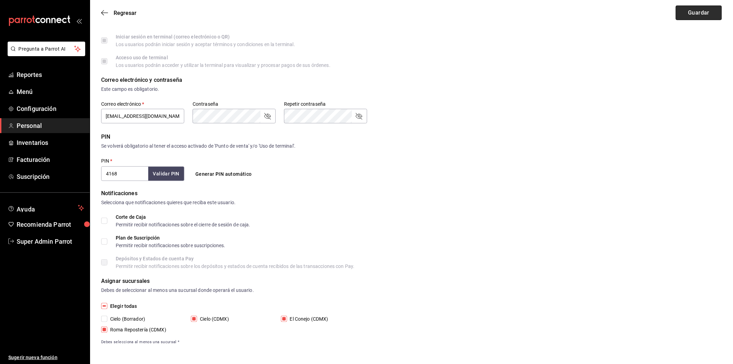
click at [699, 14] on button "Guardar" at bounding box center [699, 13] width 46 height 15
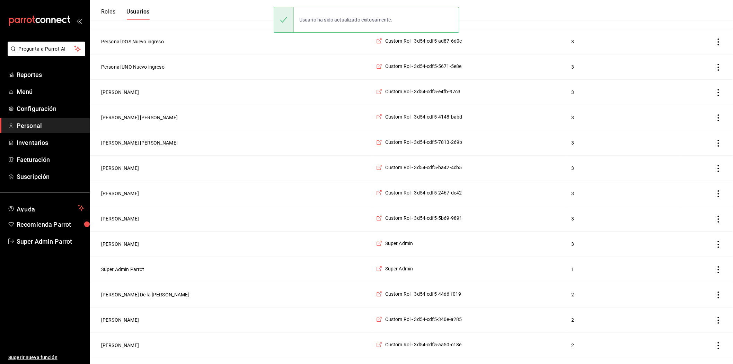
scroll to position [1003, 0]
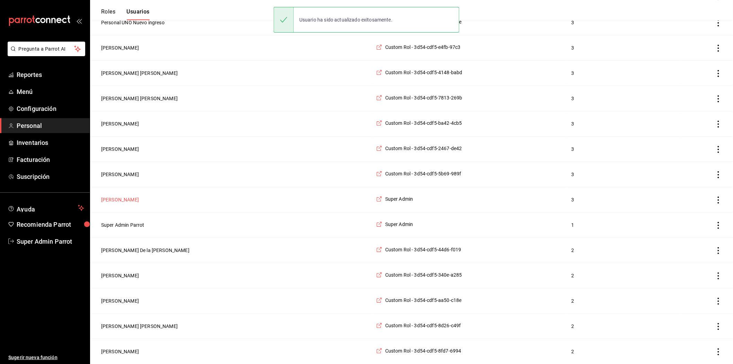
click at [102, 201] on button "[PERSON_NAME]" at bounding box center [120, 199] width 38 height 7
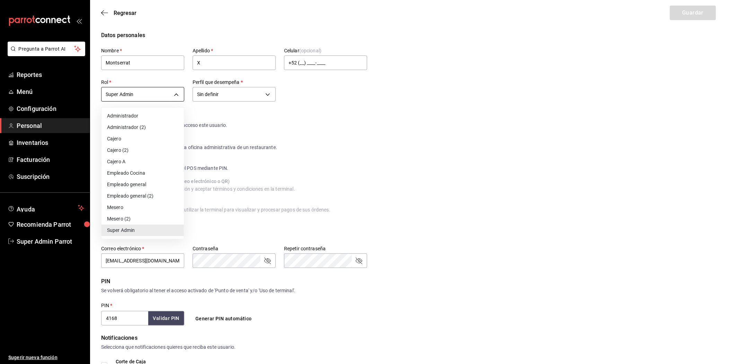
click at [179, 97] on body "Pregunta a Parrot AI Reportes Menú Configuración Personal Inventarios Facturaci…" at bounding box center [366, 254] width 733 height 509
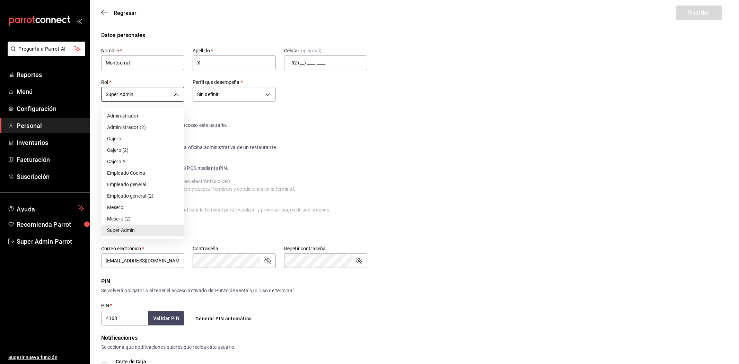
click at [179, 97] on div at bounding box center [369, 182] width 739 height 364
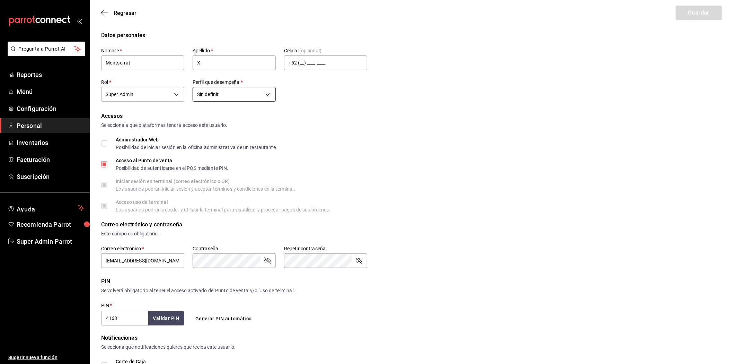
click at [217, 92] on body "Pregunta a Parrot AI Reportes Menú Configuración Personal Inventarios Facturaci…" at bounding box center [366, 254] width 733 height 509
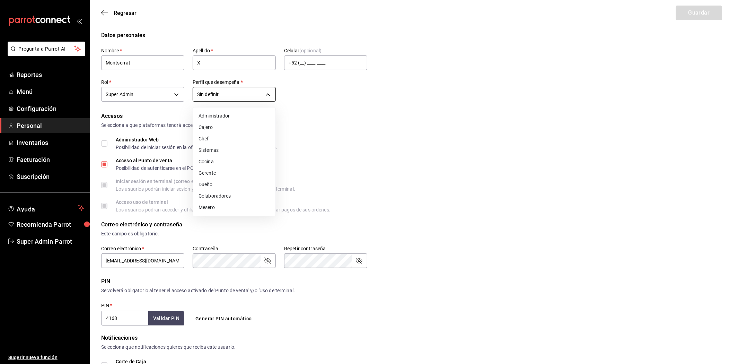
click at [217, 92] on div at bounding box center [369, 182] width 739 height 364
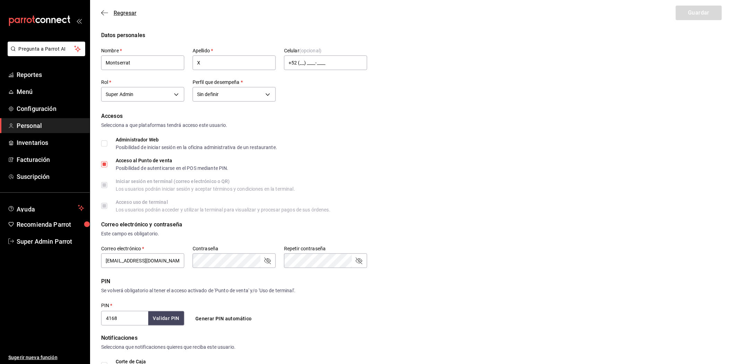
click at [106, 10] on icon "button" at bounding box center [104, 13] width 7 height 6
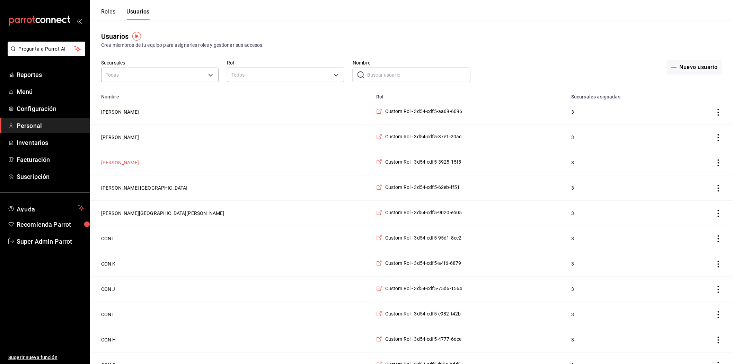
click at [109, 166] on button "[PERSON_NAME]" at bounding box center [120, 162] width 38 height 7
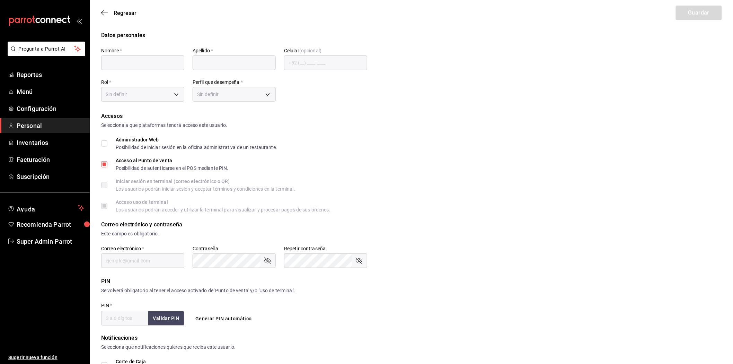
type input "[PERSON_NAME]"
type input "[GEOGRAPHIC_DATA]"
checkbox input "true"
type input "[EMAIL_ADDRESS][DOMAIN_NAME]"
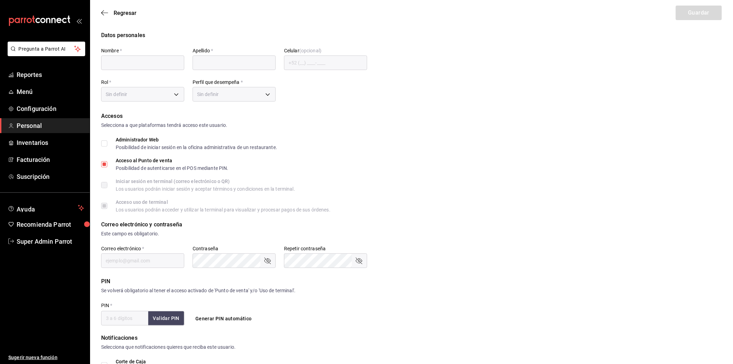
type input "7158"
type input "4bf2a750-0033-4272-9bbf-bbeaacf1225b"
type input "UNDEFINED"
checkbox input "true"
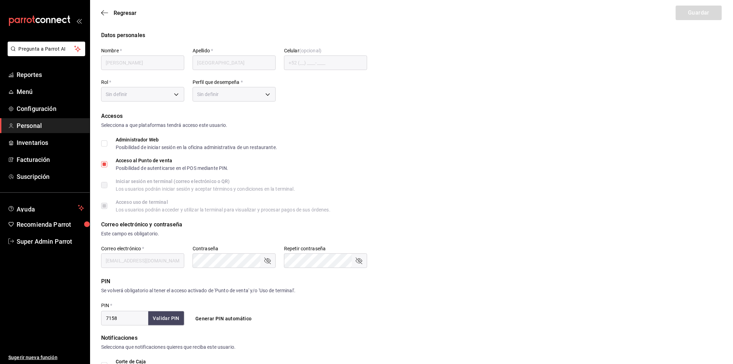
checkbox input "true"
click at [104, 12] on icon "button" at bounding box center [104, 13] width 7 height 6
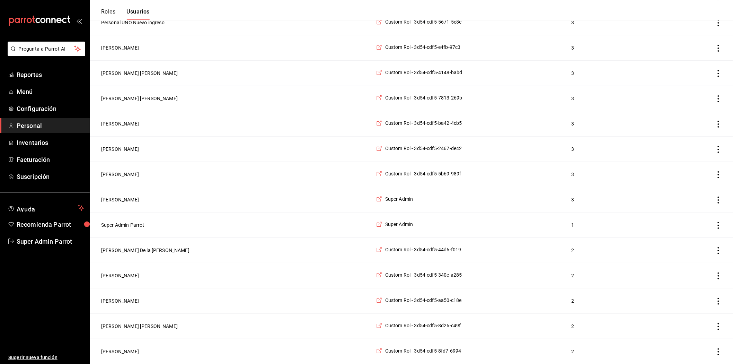
scroll to position [1003, 0]
click at [115, 197] on button "[PERSON_NAME]" at bounding box center [120, 199] width 38 height 7
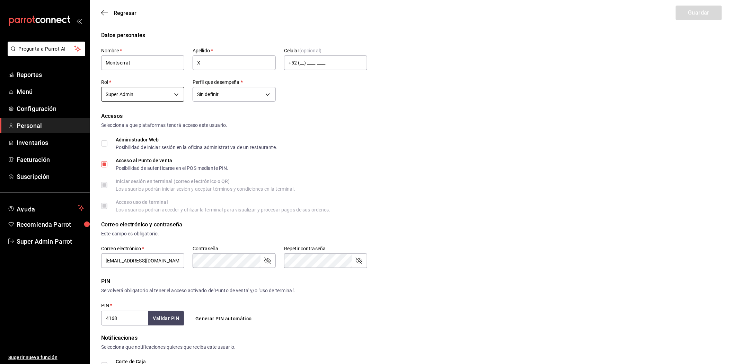
click at [164, 101] on body "Pregunta a Parrot AI Reportes Menú Configuración Personal Inventarios Facturaci…" at bounding box center [366, 254] width 733 height 509
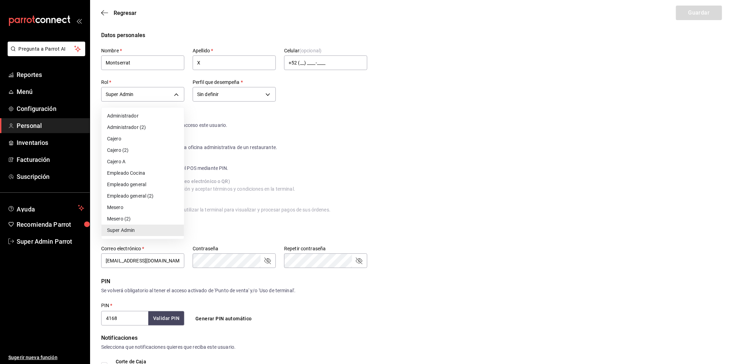
click at [437, 217] on div at bounding box center [369, 182] width 739 height 364
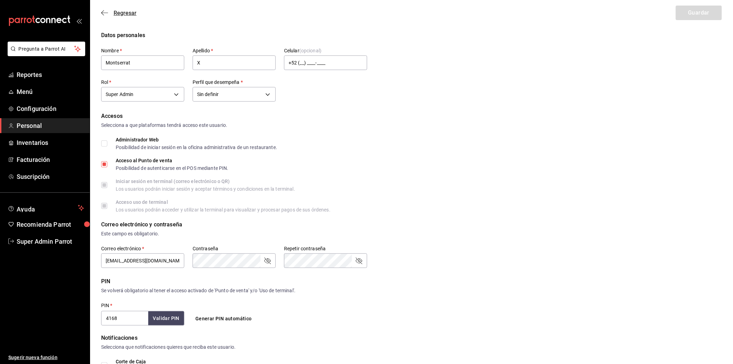
click at [106, 11] on icon "button" at bounding box center [104, 13] width 7 height 6
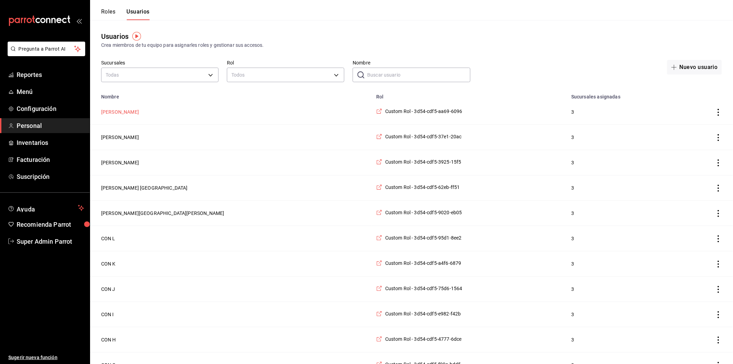
click at [114, 109] on button "[PERSON_NAME]" at bounding box center [120, 111] width 38 height 7
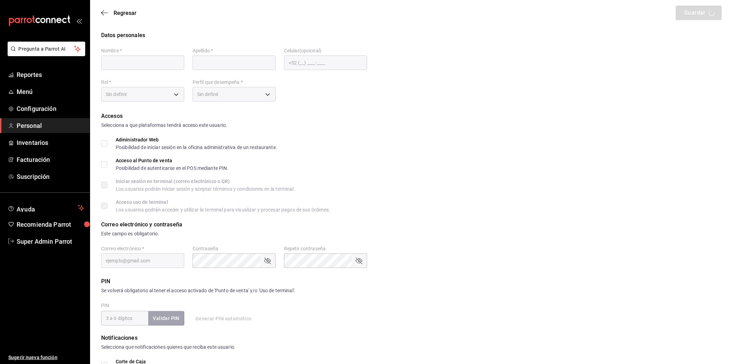
type input "[PERSON_NAME]"
type input "[GEOGRAPHIC_DATA]"
checkbox input "true"
type input "[EMAIL_ADDRESS][DOMAIN_NAME]"
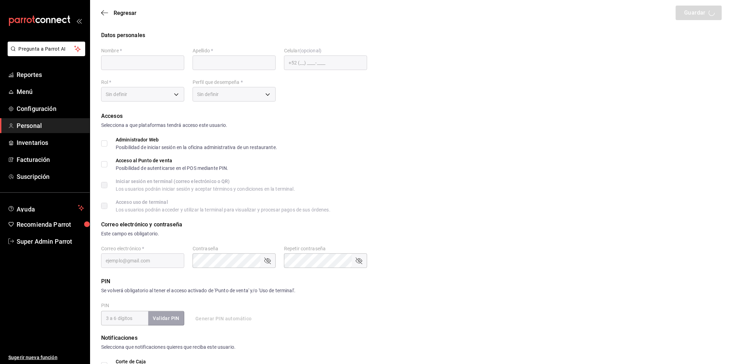
type input "9336"
type input "502e0ee7-561f-4f3f-89a6-8b43469c086b"
type input "UNDEFINED"
checkbox input "true"
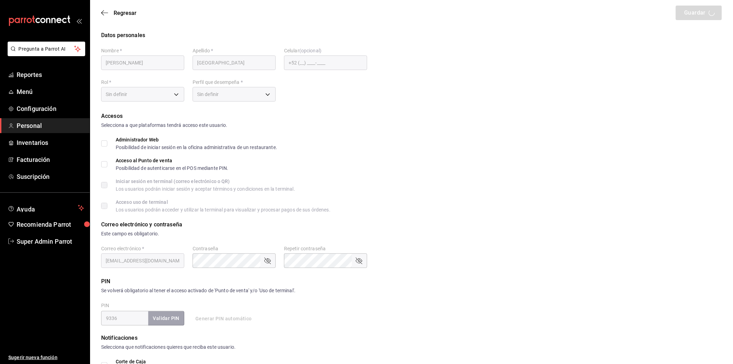
checkbox input "true"
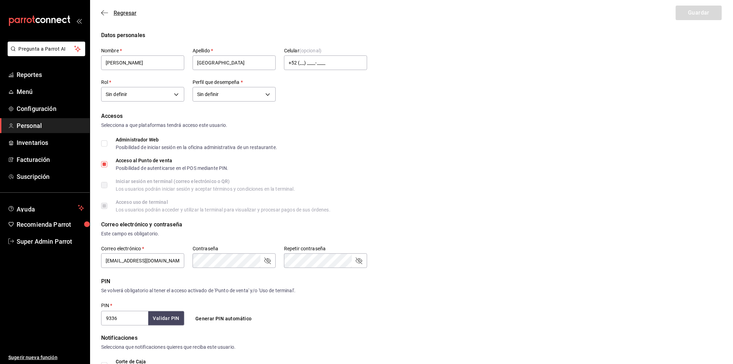
click at [105, 11] on icon "button" at bounding box center [104, 13] width 7 height 6
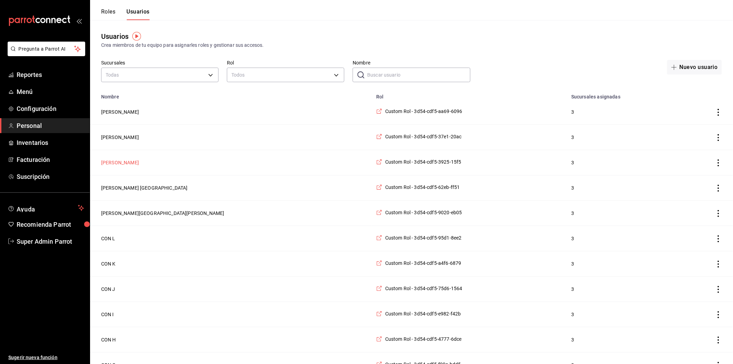
click at [120, 165] on button "[PERSON_NAME]" at bounding box center [120, 162] width 38 height 7
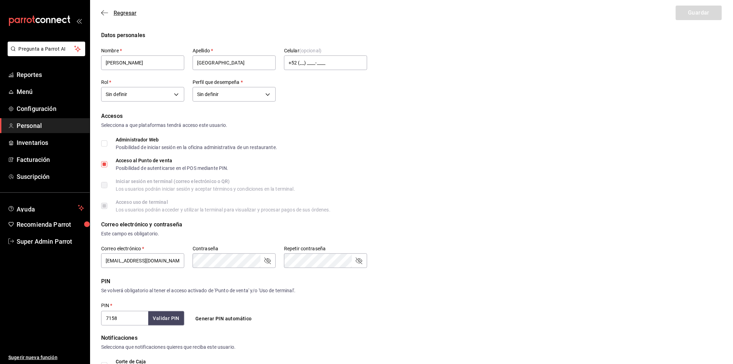
click at [104, 12] on icon "button" at bounding box center [104, 13] width 7 height 6
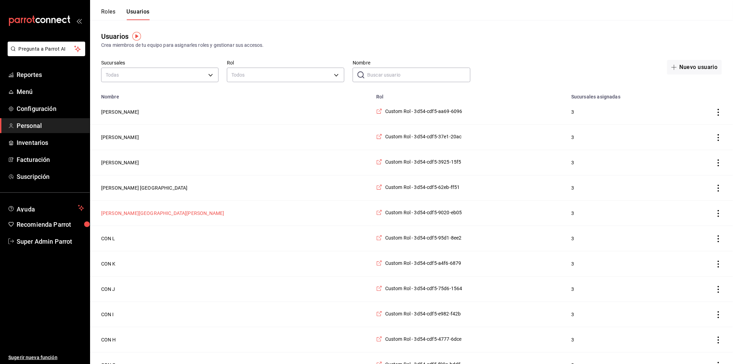
click at [123, 212] on button "[PERSON_NAME][GEOGRAPHIC_DATA][PERSON_NAME]" at bounding box center [162, 213] width 123 height 7
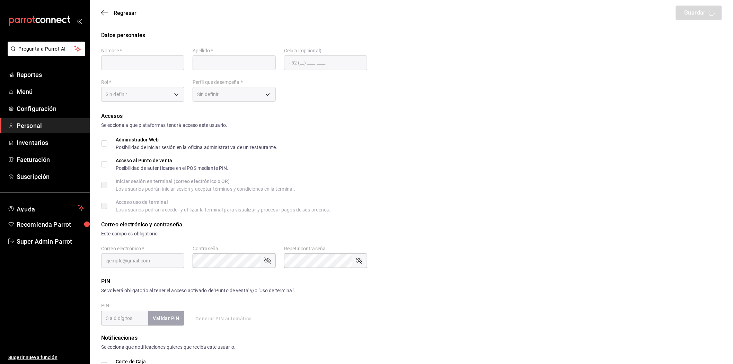
type input "Vianey"
type input "[PERSON_NAME]"
checkbox input "true"
type input "[EMAIL_ADDRESS][DOMAIN_NAME]"
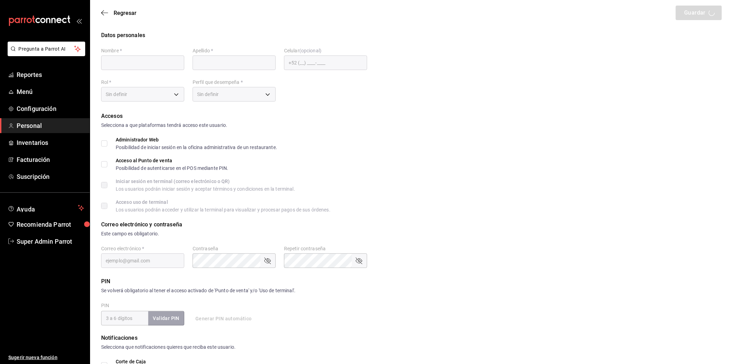
type input "7270"
type input "359e1d6a-d793-44c2-9dfc-cb6876d3f780"
type input "UNDEFINED"
checkbox input "true"
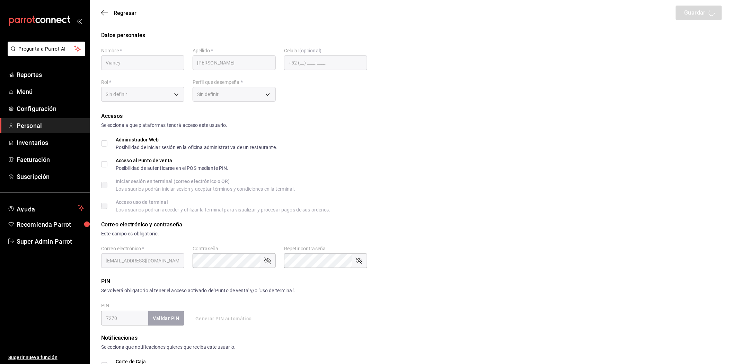
checkbox input "true"
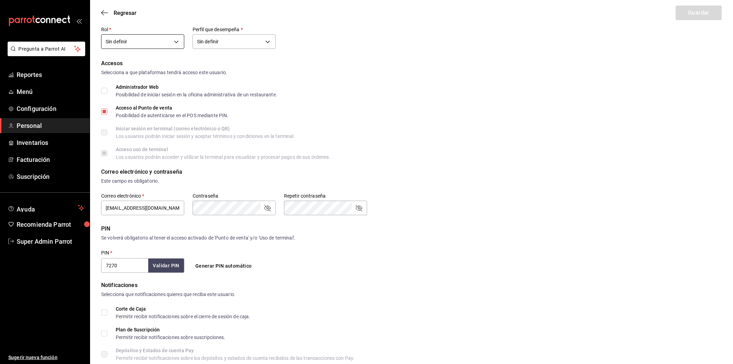
scroll to position [29, 0]
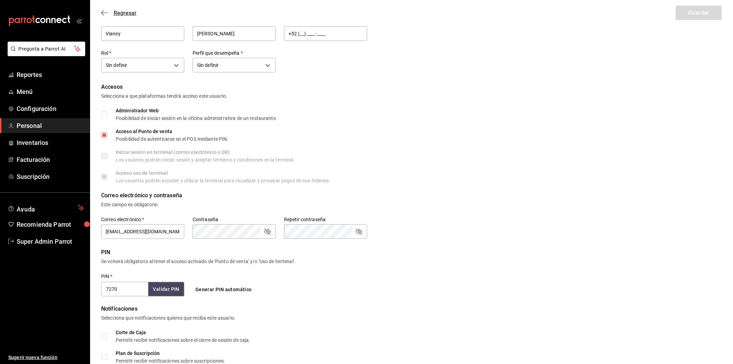
click at [106, 12] on icon "button" at bounding box center [104, 13] width 7 height 6
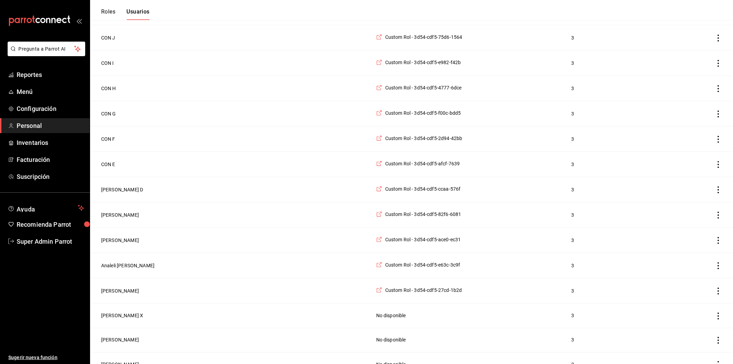
scroll to position [260, 0]
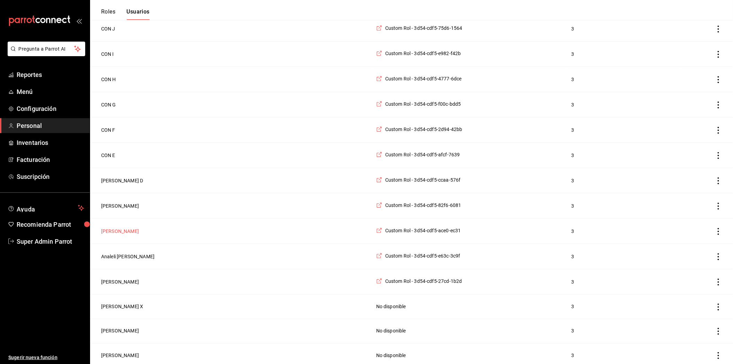
click at [116, 234] on button "[PERSON_NAME]" at bounding box center [120, 231] width 38 height 7
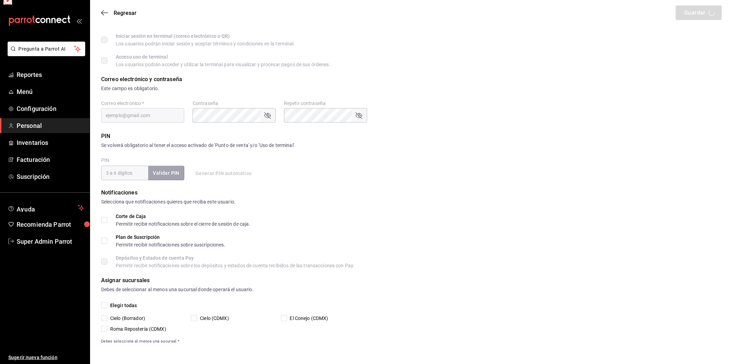
scroll to position [144, 0]
type input "[PERSON_NAME]"
checkbox input "true"
type input "[EMAIL_ADDRESS][DOMAIN_NAME]"
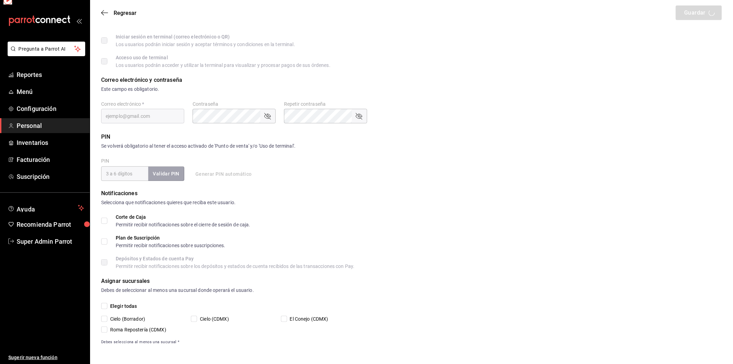
type input "8368"
type input "414a21cd-1a63-4661-8129-1842c1c32354"
type input "UNDEFINED"
checkbox input "true"
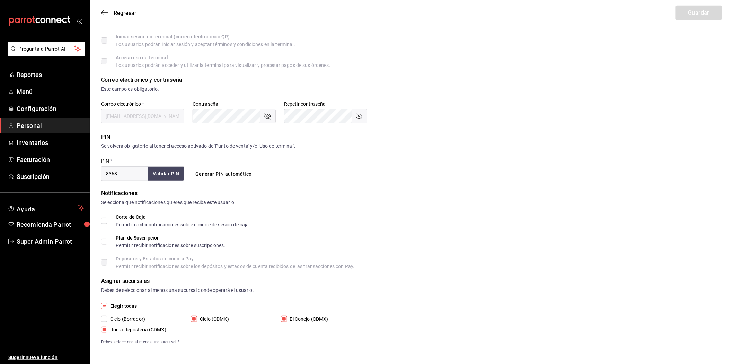
checkbox input "true"
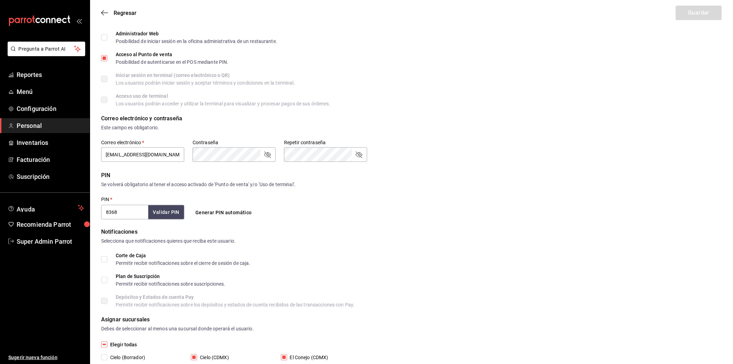
click at [100, 13] on div "Regresar Guardar" at bounding box center [411, 13] width 643 height 26
click at [104, 15] on icon "button" at bounding box center [104, 13] width 7 height 6
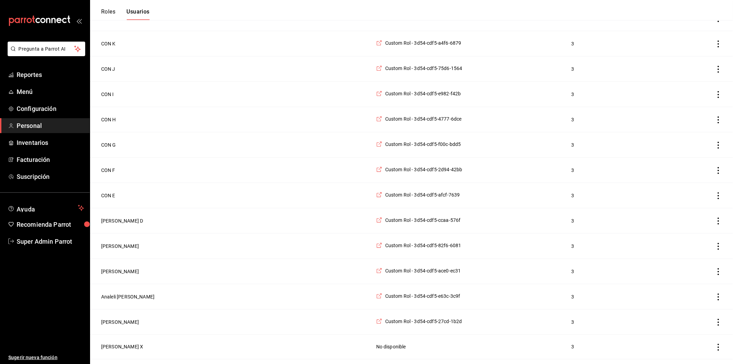
scroll to position [260, 0]
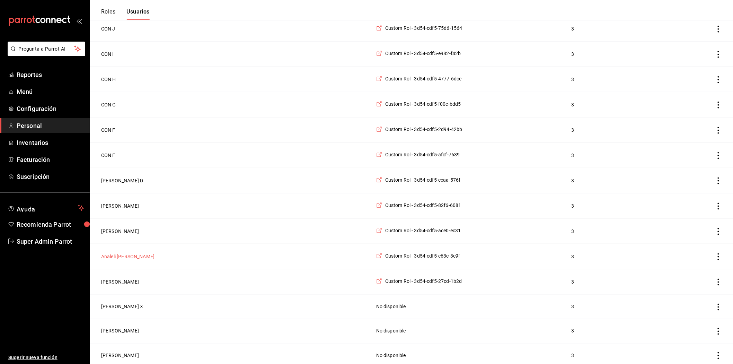
click at [133, 258] on button "Analeli [PERSON_NAME]" at bounding box center [127, 256] width 53 height 7
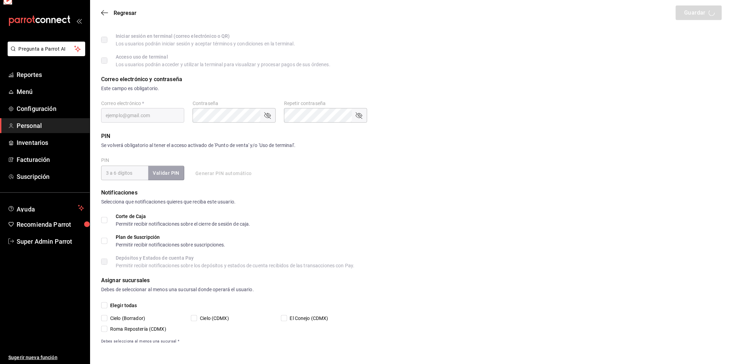
scroll to position [144, 0]
type input "Analeli [PERSON_NAME]"
type input "[PERSON_NAME]"
checkbox input "true"
type input "[EMAIL_ADDRESS][DOMAIN_NAME]"
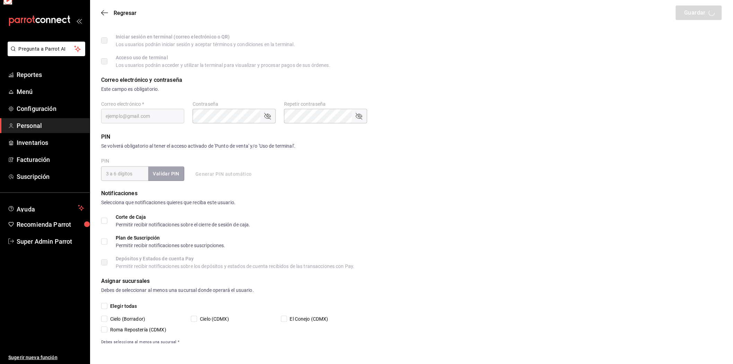
type input "7812"
type input "77366631-4e59-4158-842d-59f5e62d1d0b"
type input "UNDEFINED"
checkbox input "true"
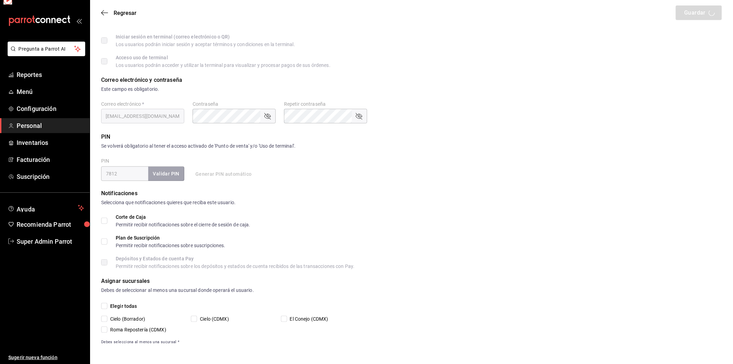
checkbox input "true"
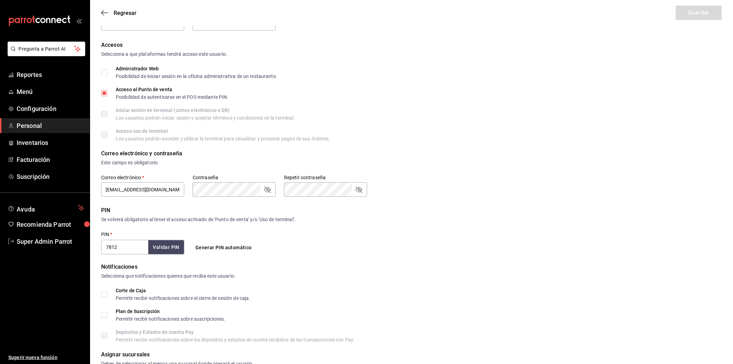
scroll to position [68, 0]
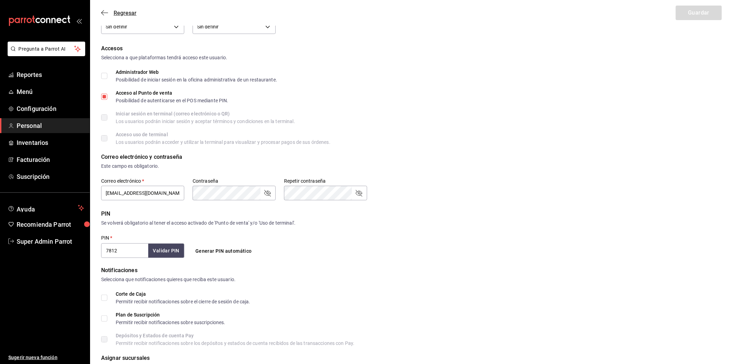
click at [104, 10] on icon "button" at bounding box center [104, 13] width 7 height 6
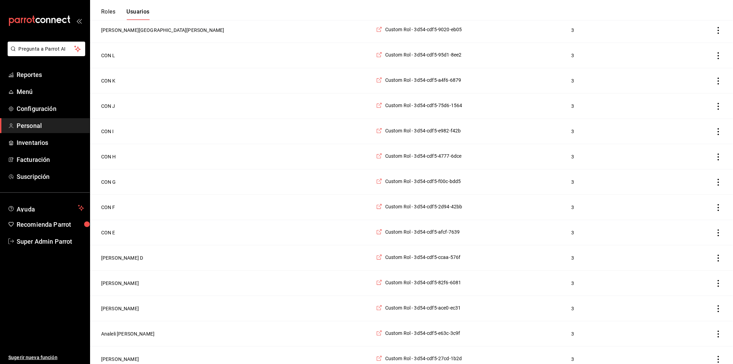
scroll to position [222, 0]
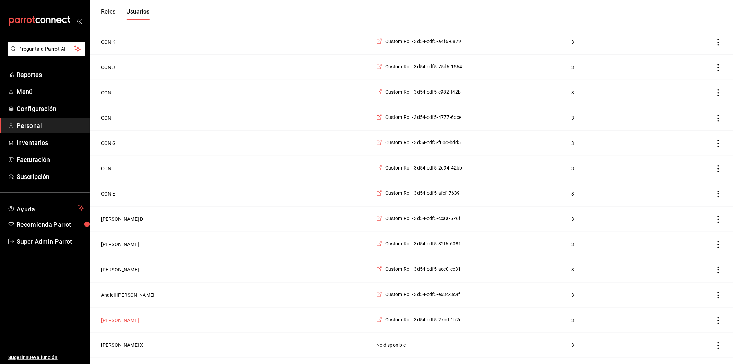
click at [120, 321] on button "[PERSON_NAME]" at bounding box center [120, 320] width 38 height 7
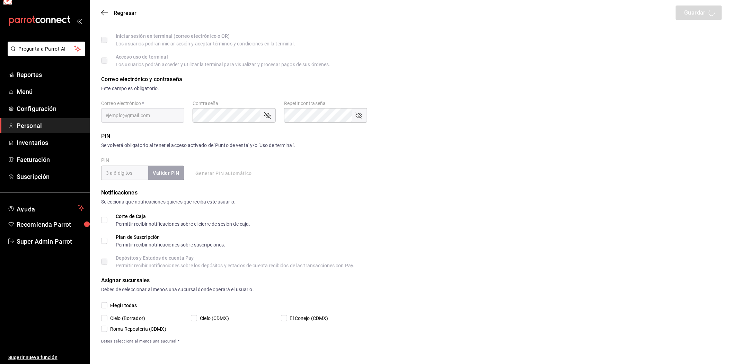
scroll to position [144, 0]
type input "Diego"
type input "[PERSON_NAME]"
checkbox input "true"
type input "[EMAIL_ADDRESS][DOMAIN_NAME]"
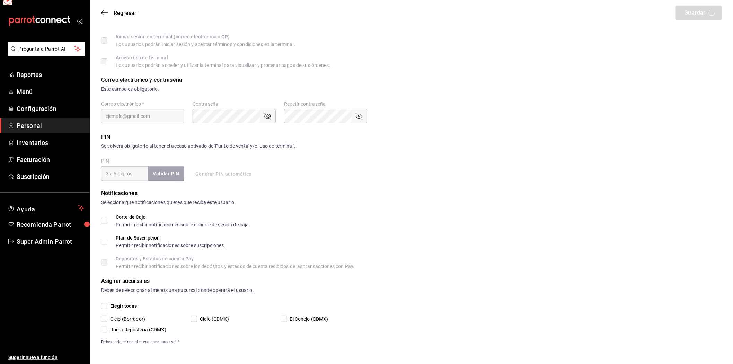
type input "005289"
type input "49653cd2-abe6-4f0f-8df6-9c0998b4bca0"
type input "UNDEFINED"
checkbox input "true"
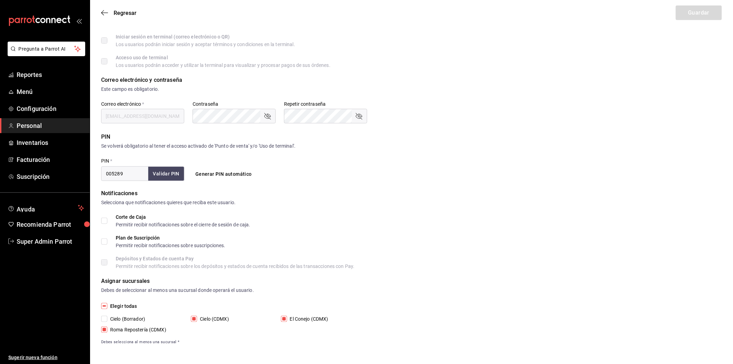
checkbox input "true"
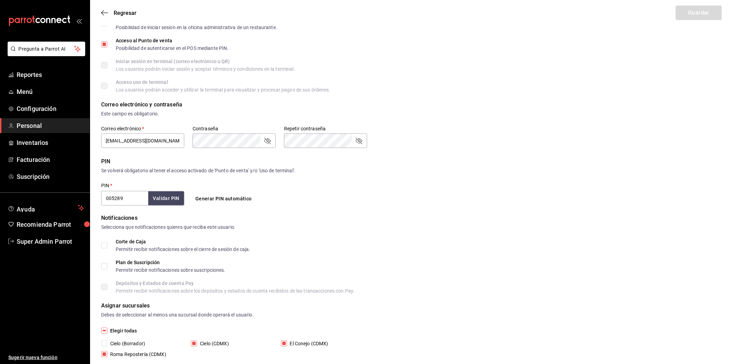
scroll to position [106, 0]
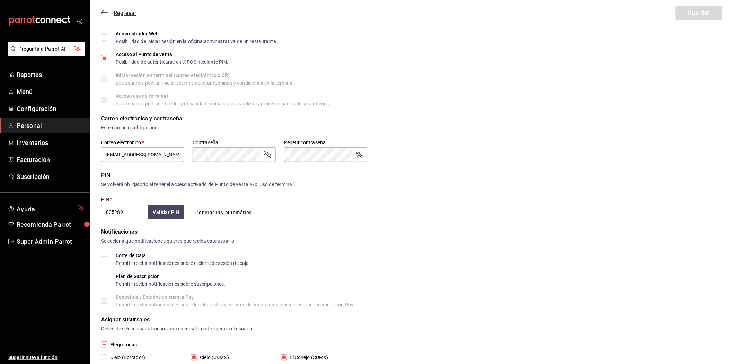
click at [105, 14] on icon "button" at bounding box center [104, 13] width 7 height 6
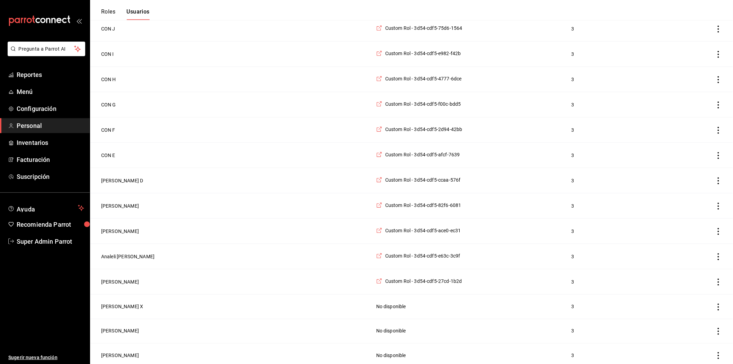
scroll to position [376, 0]
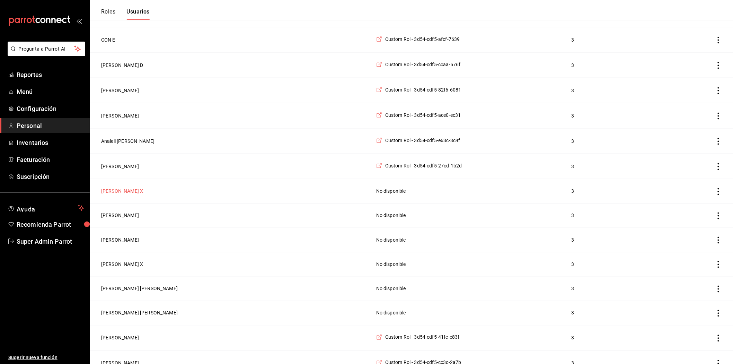
click at [112, 195] on button "[PERSON_NAME] X" at bounding box center [122, 191] width 42 height 7
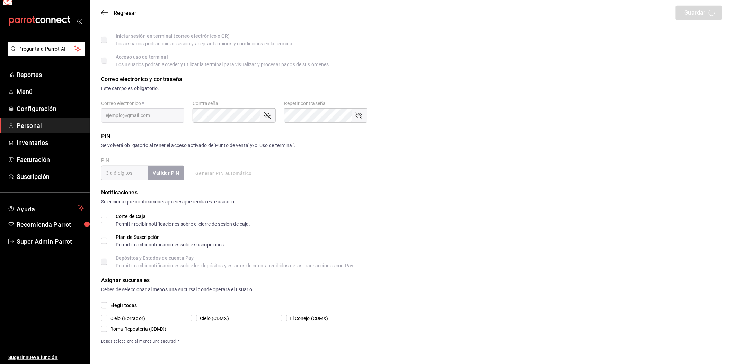
scroll to position [144, 0]
type input "[PERSON_NAME]"
type input "X"
checkbox input "true"
type input "[EMAIL_ADDRESS][DOMAIN_NAME]"
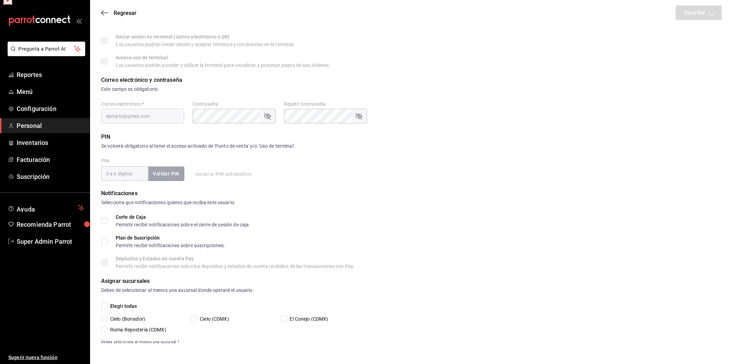
type input "752847"
type input "UNDEFINED"
checkbox input "true"
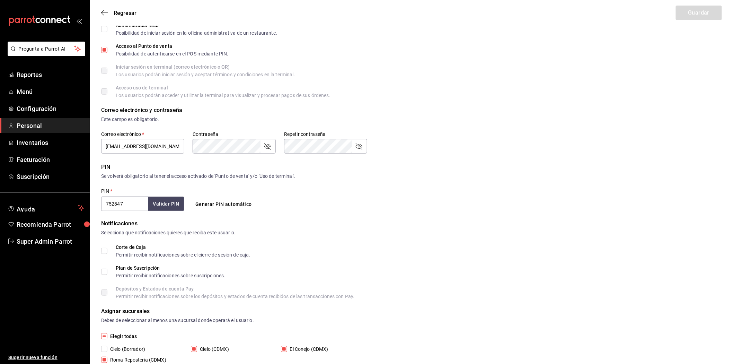
scroll to position [68, 0]
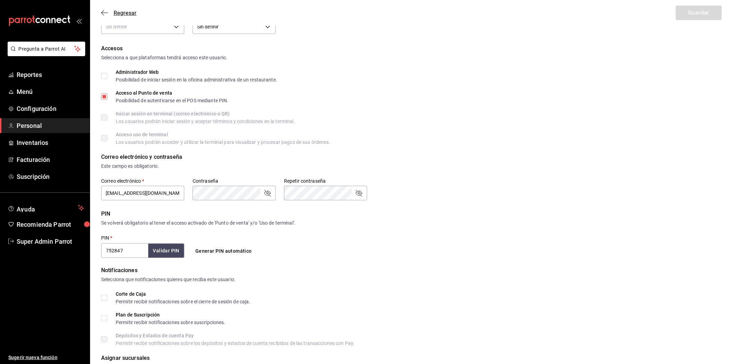
click at [103, 12] on icon "button" at bounding box center [104, 12] width 7 height 0
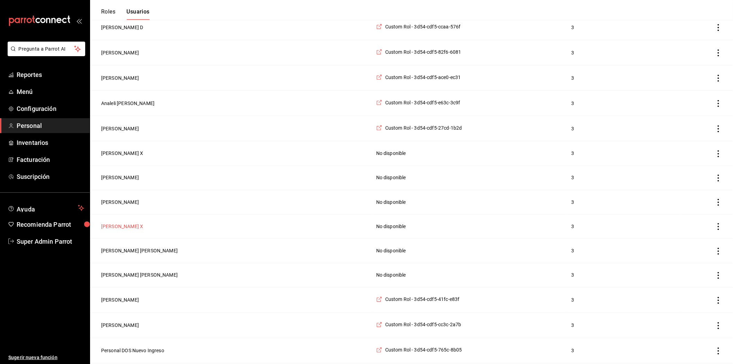
scroll to position [414, 0]
click at [113, 181] on button "[PERSON_NAME]" at bounding box center [120, 177] width 38 height 7
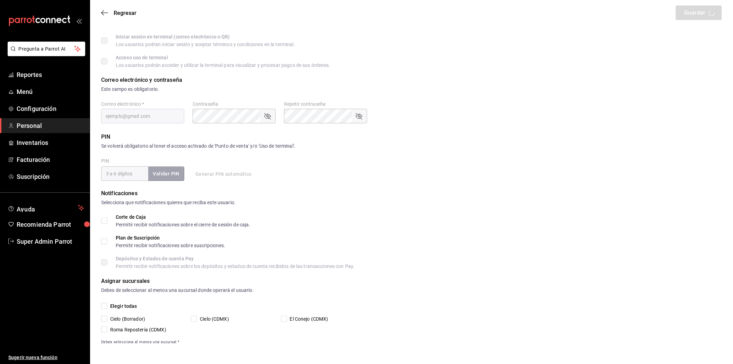
type input "[PERSON_NAME]"
type input "X"
checkbox input "true"
type input "[EMAIL_ADDRESS][DOMAIN_NAME]"
type input "5643"
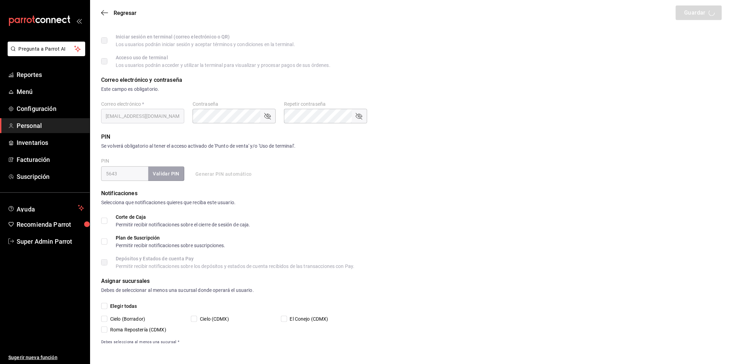
type input "UNDEFINED"
checkbox input "true"
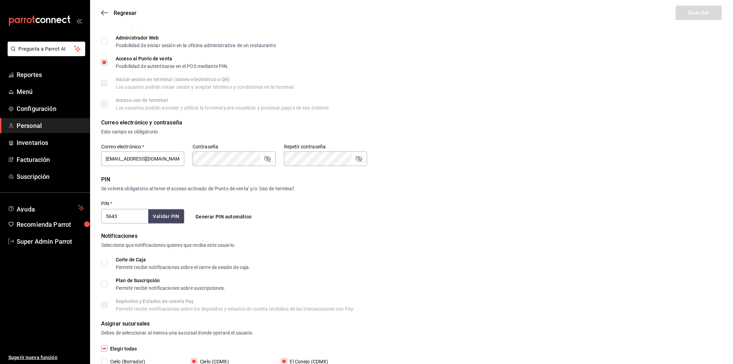
scroll to position [29, 0]
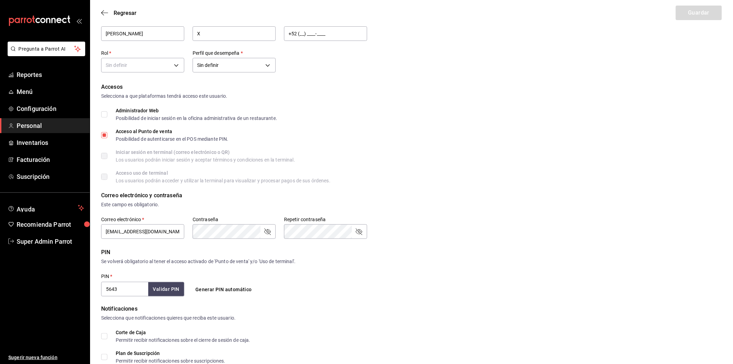
click at [107, 16] on div "Regresar Guardar" at bounding box center [411, 13] width 643 height 26
click at [106, 14] on icon "button" at bounding box center [104, 13] width 7 height 6
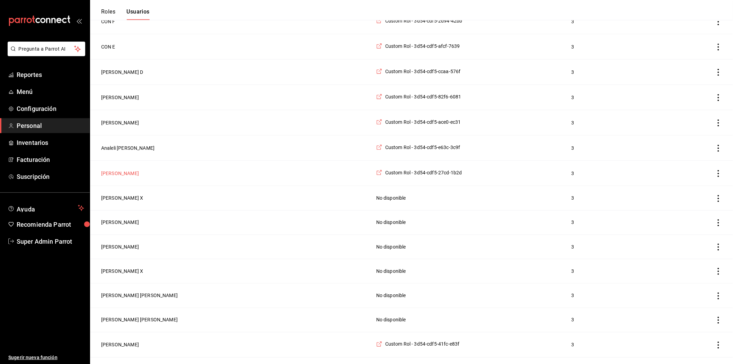
scroll to position [376, 0]
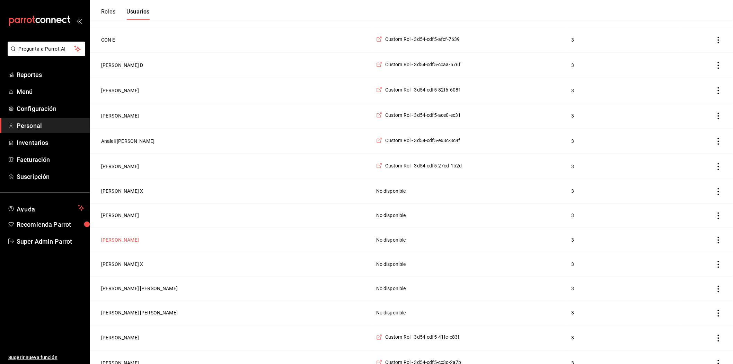
click at [138, 244] on button "[PERSON_NAME]" at bounding box center [120, 240] width 38 height 7
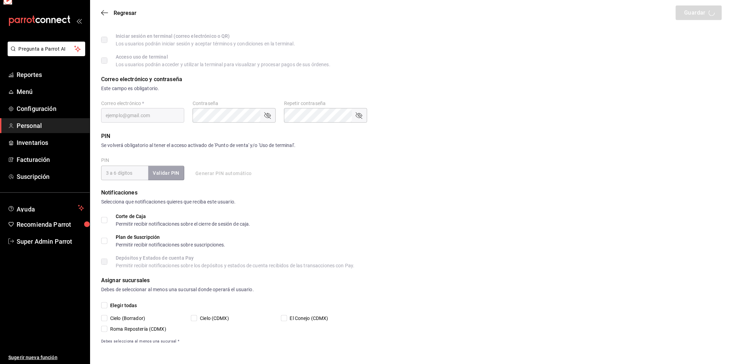
scroll to position [144, 0]
type input "[PERSON_NAME]"
checkbox input "true"
type input "[EMAIL_ADDRESS][DOMAIN_NAME]"
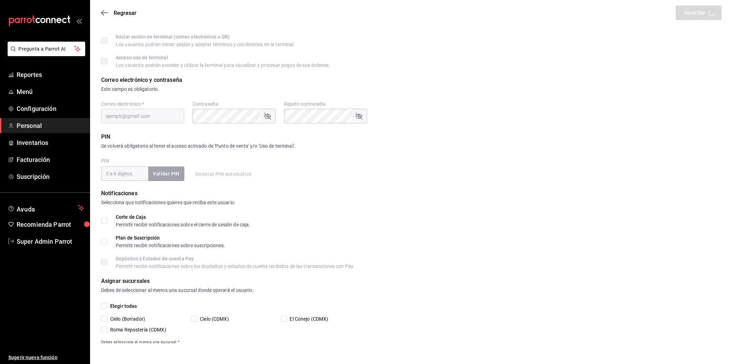
type input "270046"
type input "UNDEFINED"
checkbox input "true"
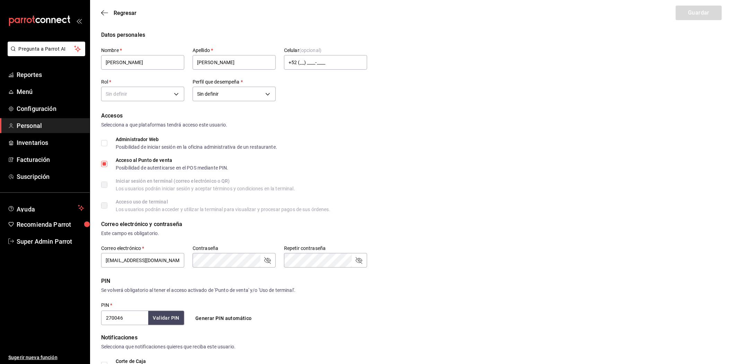
scroll to position [0, 0]
click at [106, 13] on icon "button" at bounding box center [104, 13] width 7 height 6
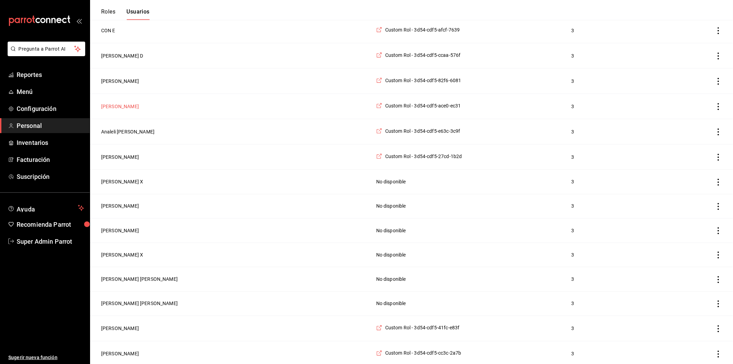
scroll to position [462, 0]
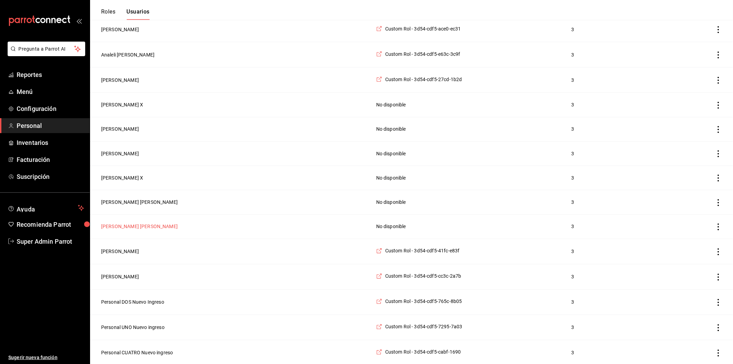
click at [126, 228] on button "[PERSON_NAME] [PERSON_NAME]" at bounding box center [139, 226] width 77 height 7
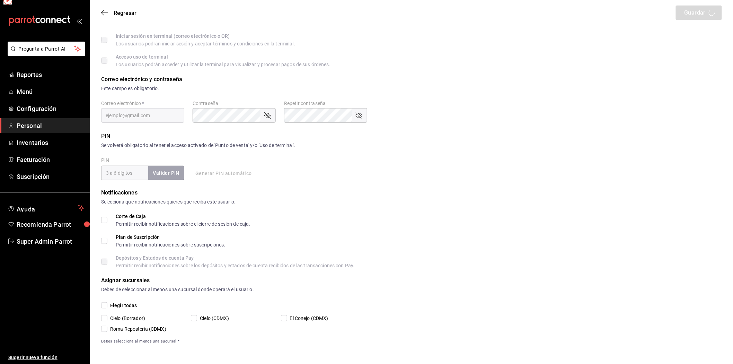
scroll to position [144, 0]
type input "[PERSON_NAME]"
checkbox input "true"
type input "[EMAIL_ADDRESS][DOMAIN_NAME]"
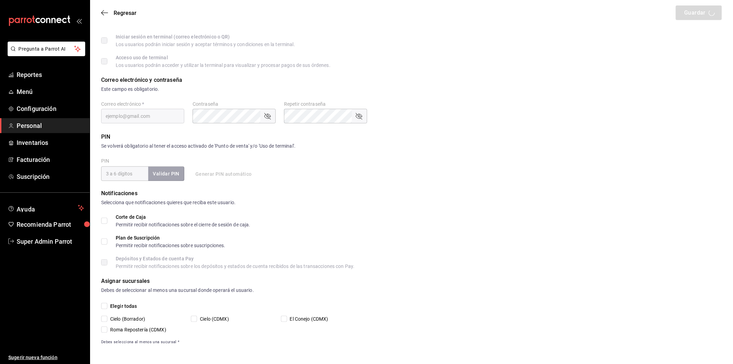
type input "3998"
type input "UNDEFINED"
checkbox input "true"
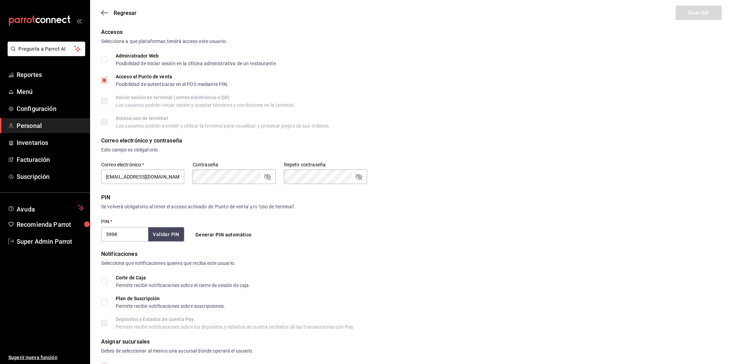
scroll to position [29, 0]
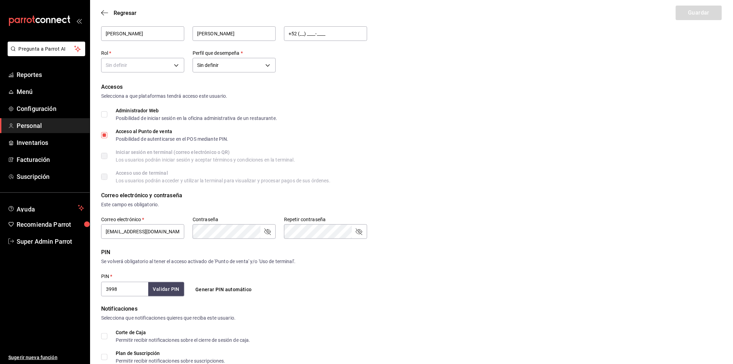
click at [105, 9] on div "Regresar Guardar" at bounding box center [411, 13] width 643 height 26
click at [110, 12] on span "Regresar" at bounding box center [118, 13] width 35 height 7
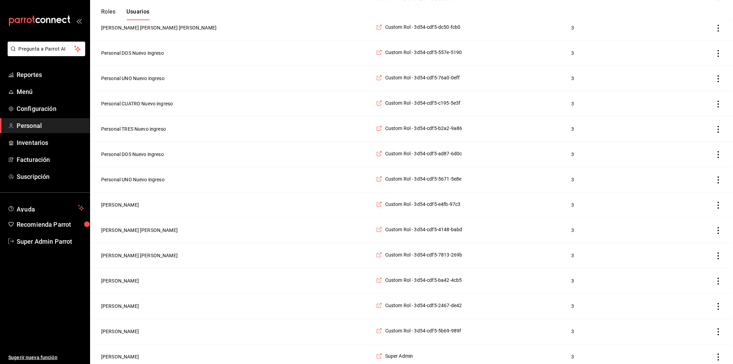
scroll to position [876, 0]
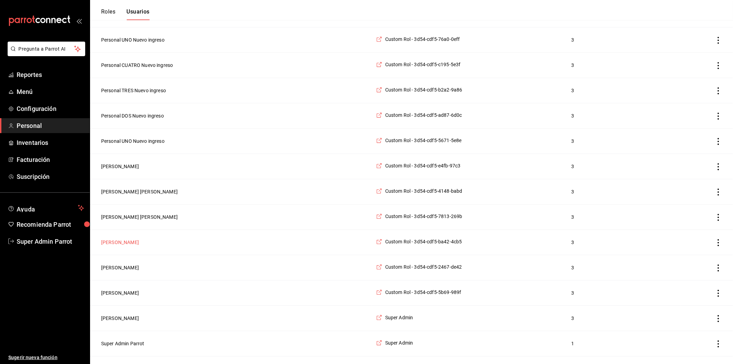
click at [122, 246] on button "[PERSON_NAME]" at bounding box center [120, 242] width 38 height 7
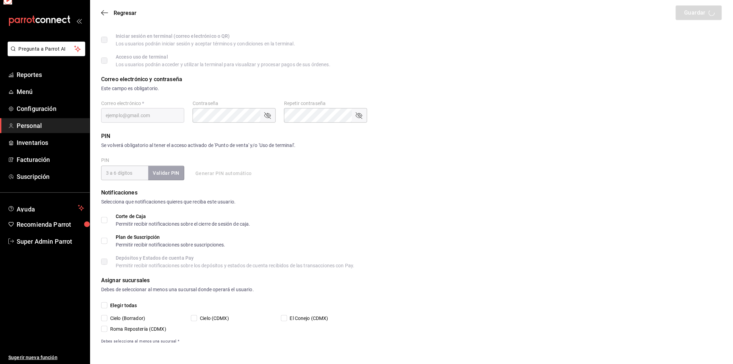
scroll to position [144, 0]
type input "Diego"
type input "[PERSON_NAME]"
checkbox input "true"
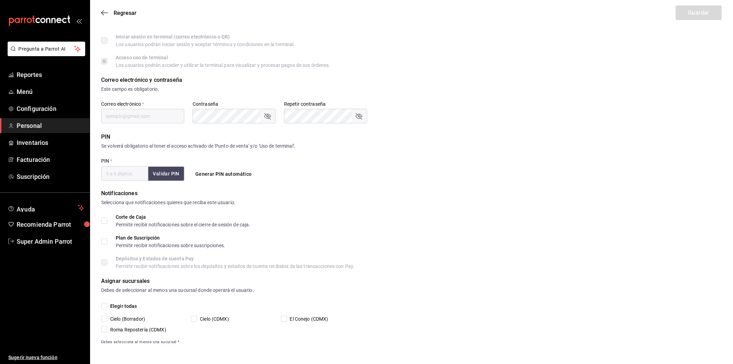
type input "[EMAIL_ADDRESS][DOMAIN_NAME]"
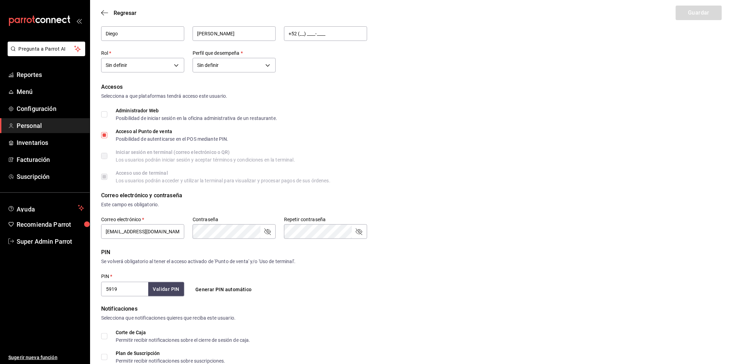
click at [111, 8] on div "Regresar Guardar" at bounding box center [411, 13] width 643 height 26
click at [108, 10] on icon "button" at bounding box center [104, 13] width 7 height 6
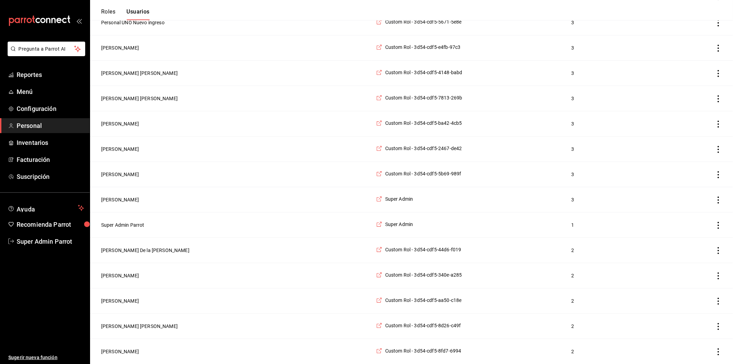
scroll to position [1003, 0]
click at [109, 196] on button "[PERSON_NAME]" at bounding box center [120, 199] width 38 height 7
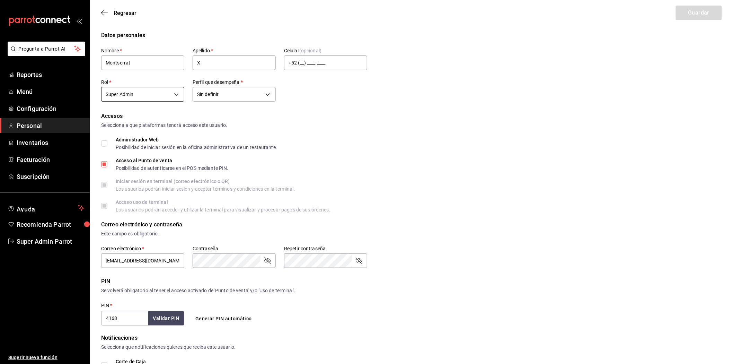
click at [156, 96] on body "Pregunta a Parrot AI Reportes Menú Configuración Personal Inventarios Facturaci…" at bounding box center [366, 254] width 733 height 509
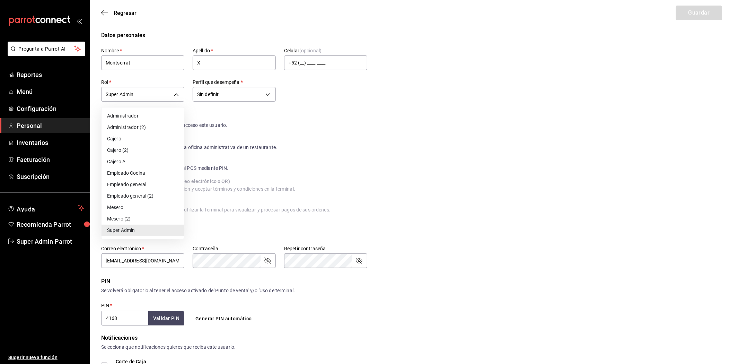
click at [179, 94] on div at bounding box center [369, 182] width 739 height 364
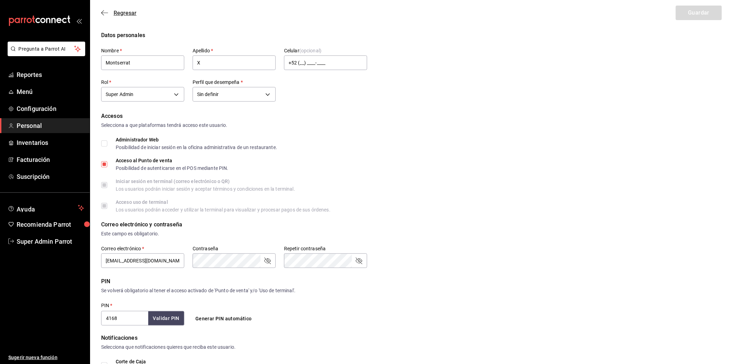
click at [106, 13] on icon "button" at bounding box center [104, 13] width 7 height 6
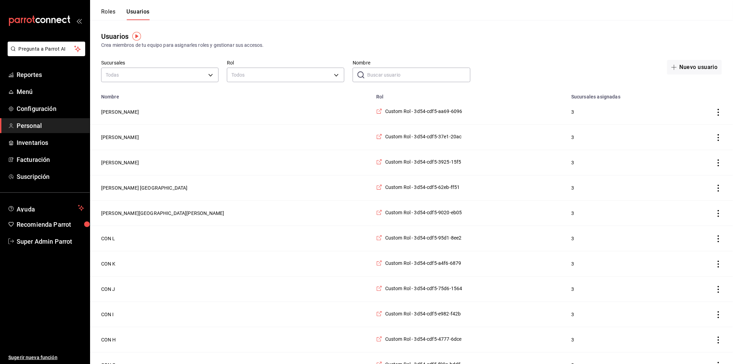
click at [394, 70] on input "Nombre" at bounding box center [418, 75] width 103 height 14
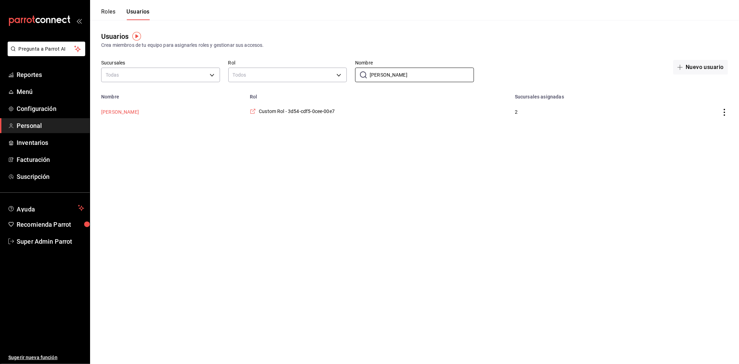
click at [121, 113] on button "[PERSON_NAME]" at bounding box center [120, 111] width 38 height 7
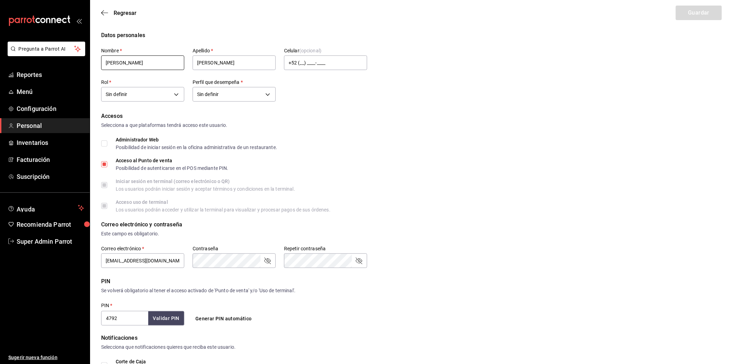
drag, startPoint x: 125, startPoint y: 60, endPoint x: 96, endPoint y: 62, distance: 29.2
click at [96, 62] on div "Datos personales Nombre   * [PERSON_NAME]   * [PERSON_NAME] Celular (opcional) …" at bounding box center [411, 260] width 643 height 458
drag, startPoint x: 213, startPoint y: 63, endPoint x: 194, endPoint y: 66, distance: 19.3
click at [194, 66] on input "[PERSON_NAME]" at bounding box center [234, 62] width 83 height 15
click at [124, 319] on input "4792" at bounding box center [124, 318] width 47 height 15
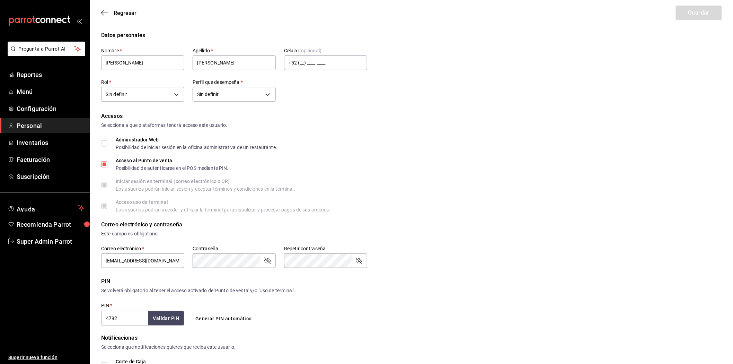
drag, startPoint x: 124, startPoint y: 319, endPoint x: 109, endPoint y: 319, distance: 15.2
click at [109, 319] on input "4792" at bounding box center [124, 318] width 47 height 15
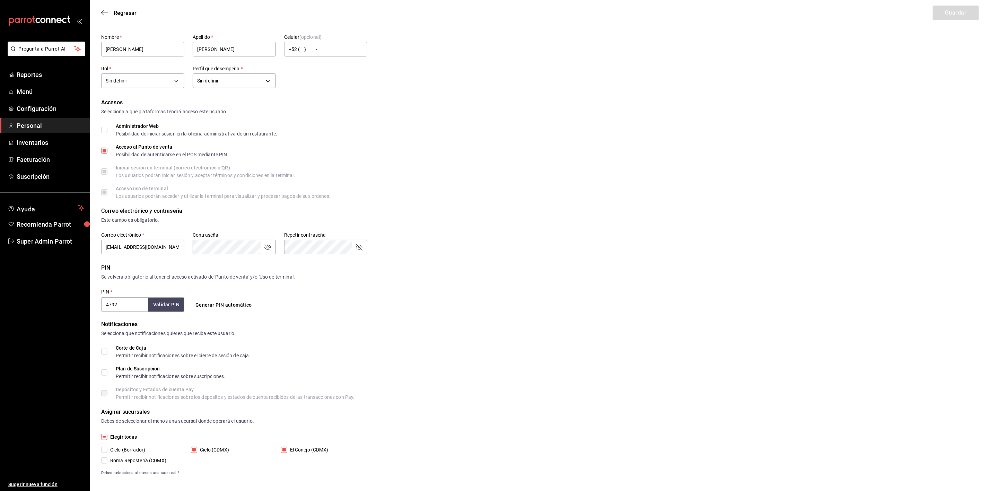
scroll to position [18, 0]
click at [106, 12] on icon "button" at bounding box center [104, 13] width 7 height 6
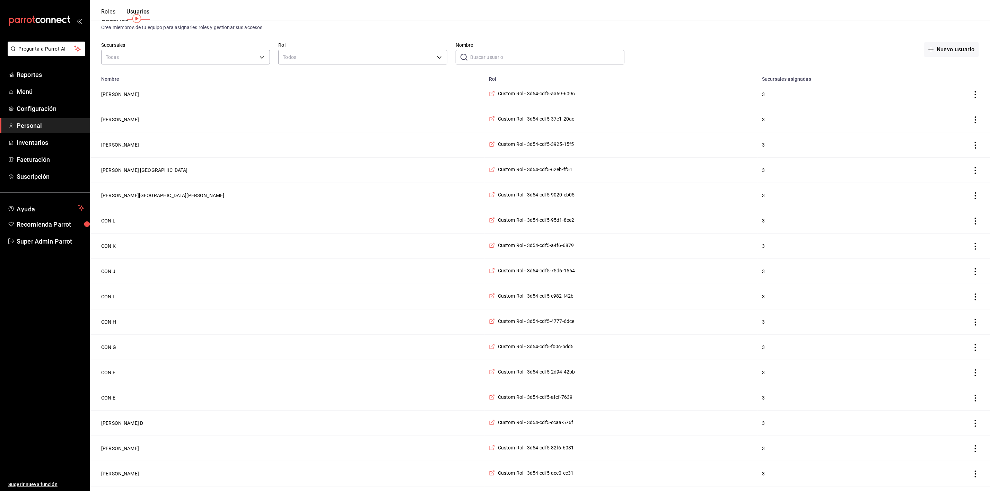
click at [476, 51] on input "Nombre" at bounding box center [547, 57] width 154 height 14
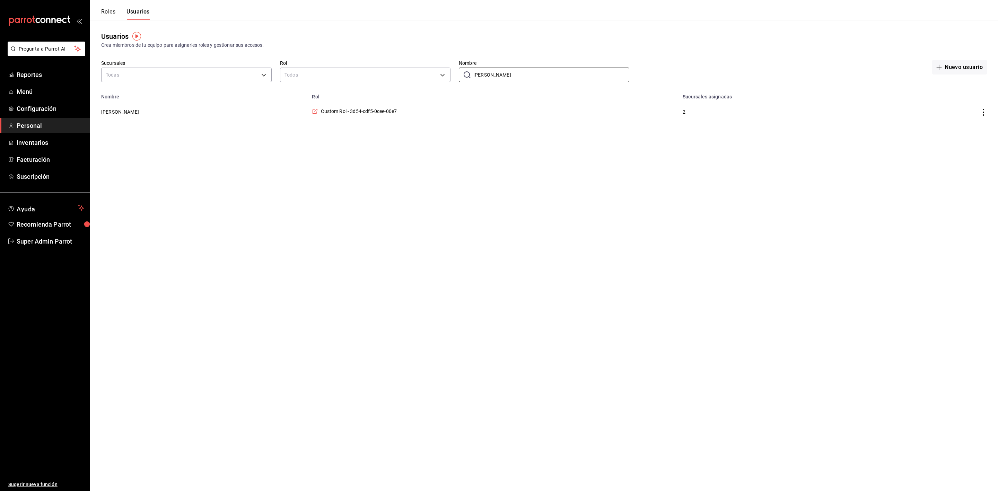
click at [112, 10] on button "Roles" at bounding box center [108, 14] width 14 height 12
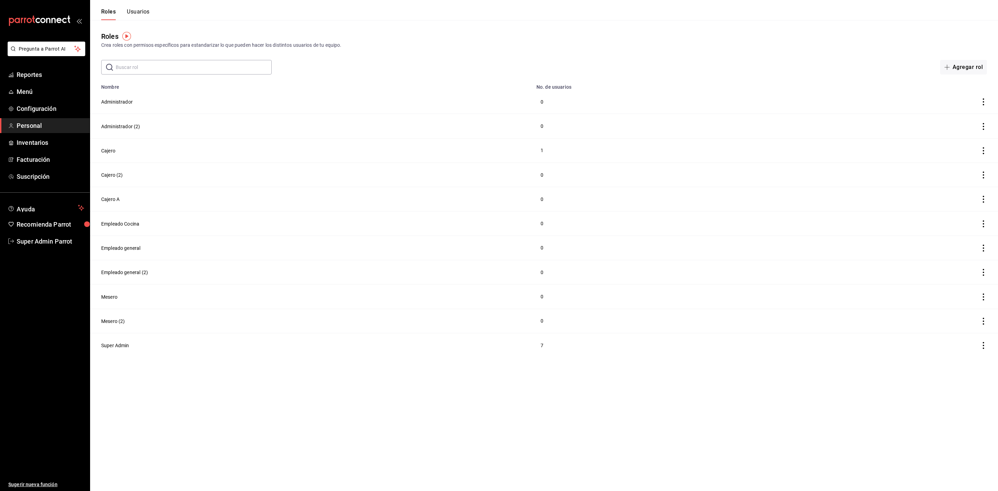
click at [130, 9] on button "Usuarios" at bounding box center [138, 14] width 23 height 12
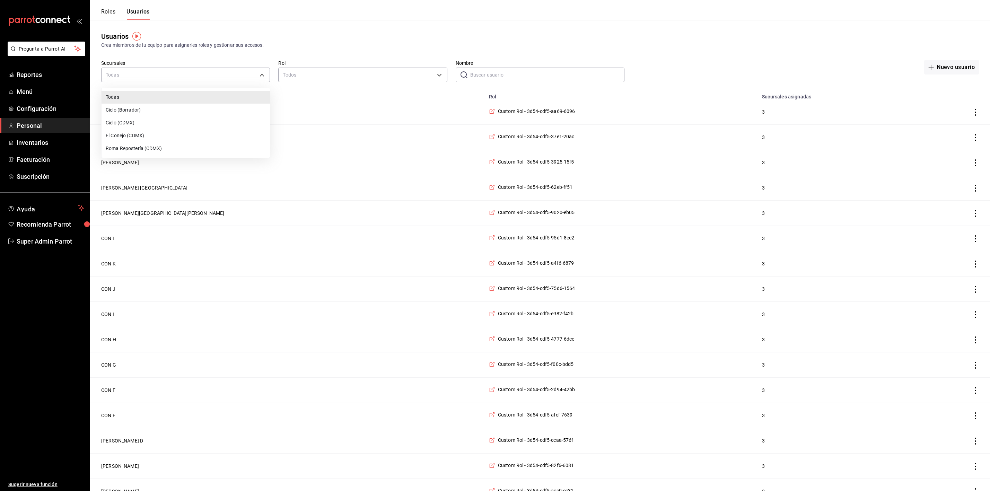
click at [158, 118] on li "Cielo (CDMX)" at bounding box center [186, 122] width 168 height 13
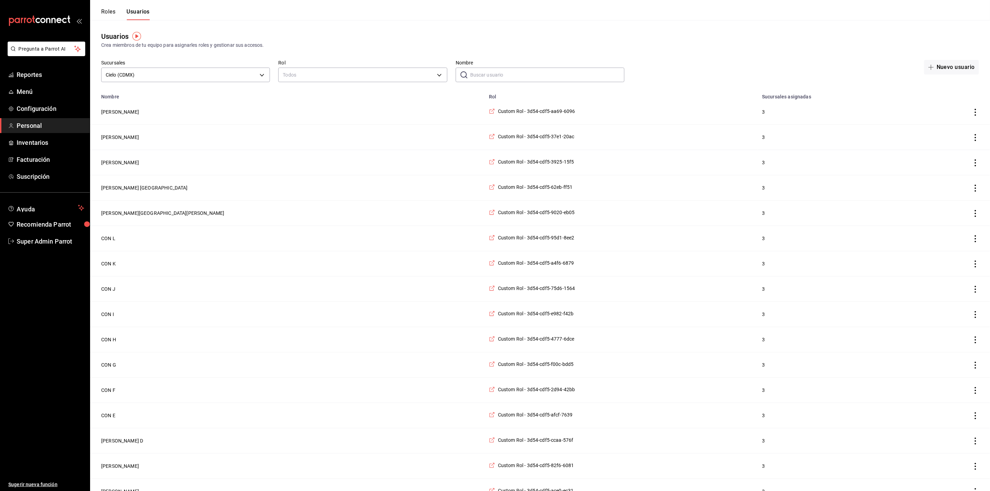
click at [487, 77] on input "Nombre" at bounding box center [547, 75] width 154 height 14
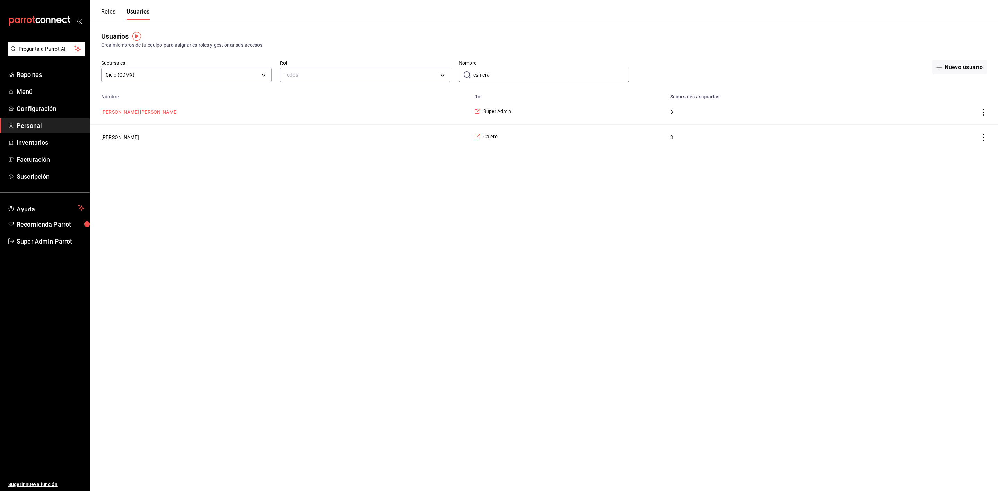
click at [129, 112] on button "[PERSON_NAME] [PERSON_NAME]" at bounding box center [139, 111] width 77 height 7
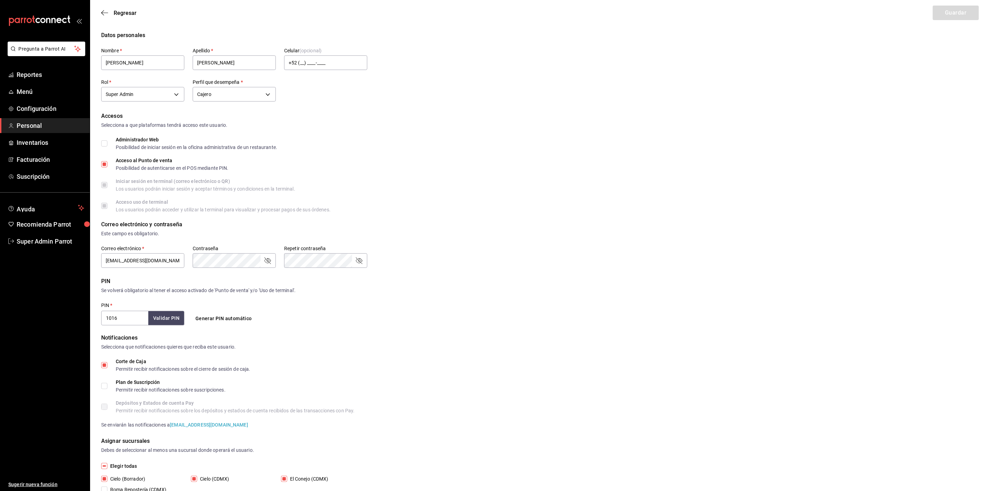
click at [46, 363] on ul "Sugerir nueva función" at bounding box center [45, 370] width 90 height 243
click at [104, 11] on icon "button" at bounding box center [104, 13] width 7 height 6
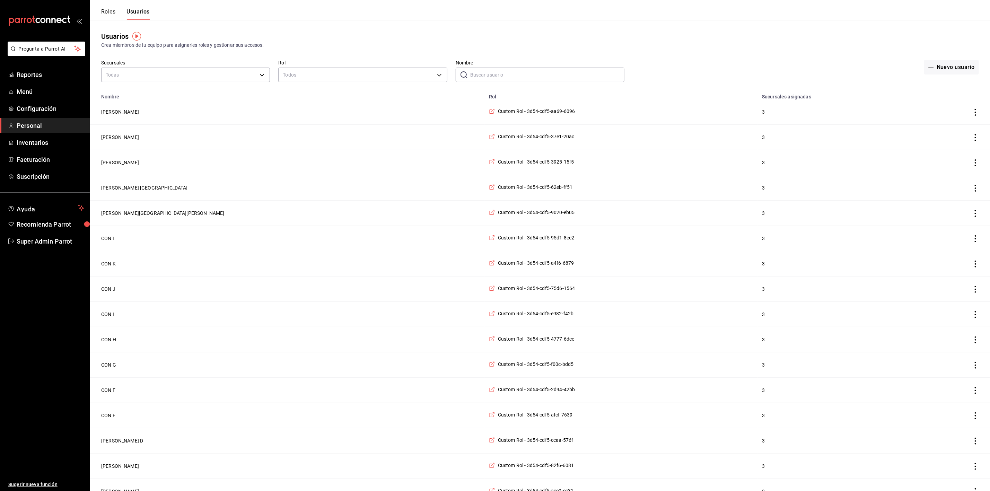
click at [493, 75] on input "Nombre" at bounding box center [547, 75] width 154 height 14
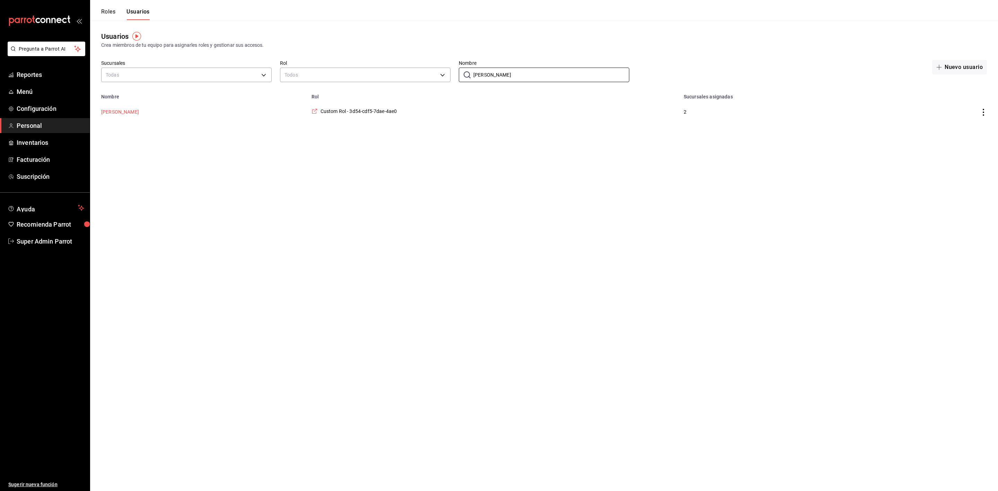
click at [129, 109] on button "[PERSON_NAME]" at bounding box center [120, 111] width 38 height 7
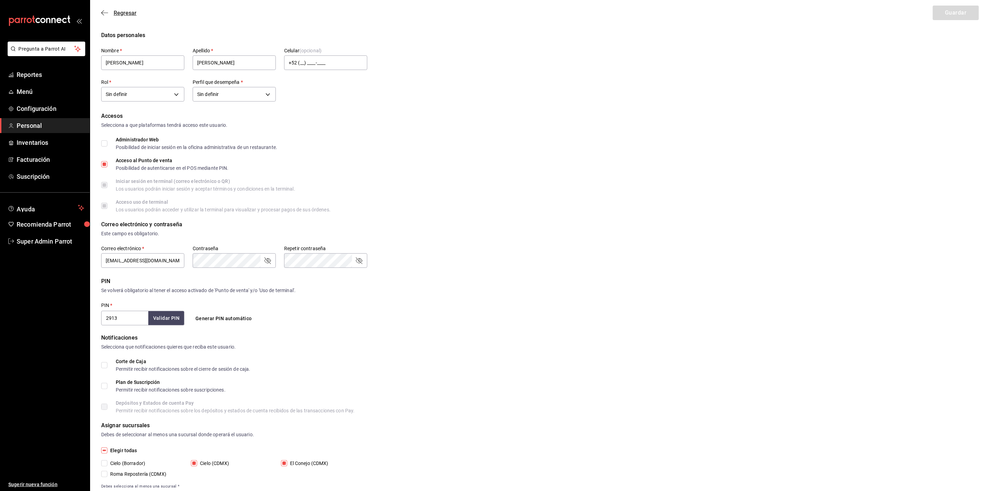
click at [109, 10] on span "Regresar" at bounding box center [118, 13] width 35 height 7
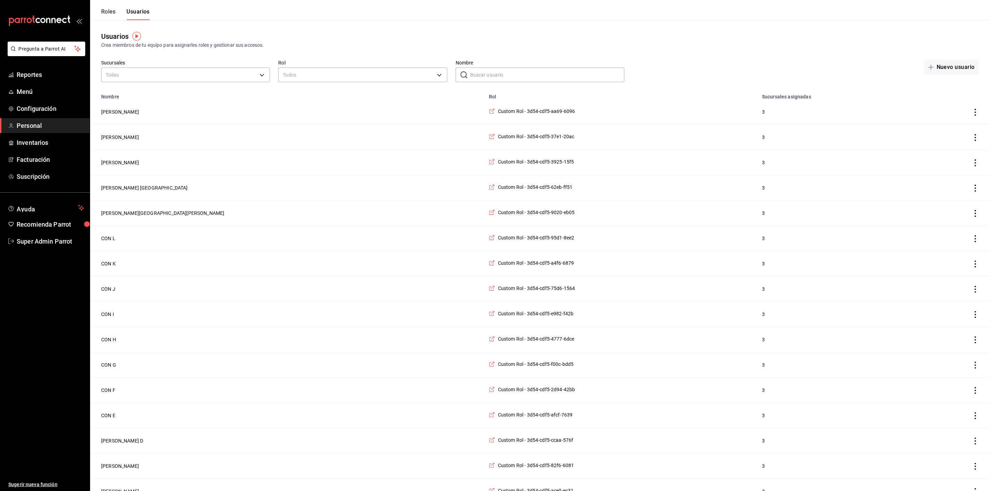
click at [511, 73] on input "Nombre" at bounding box center [547, 75] width 154 height 14
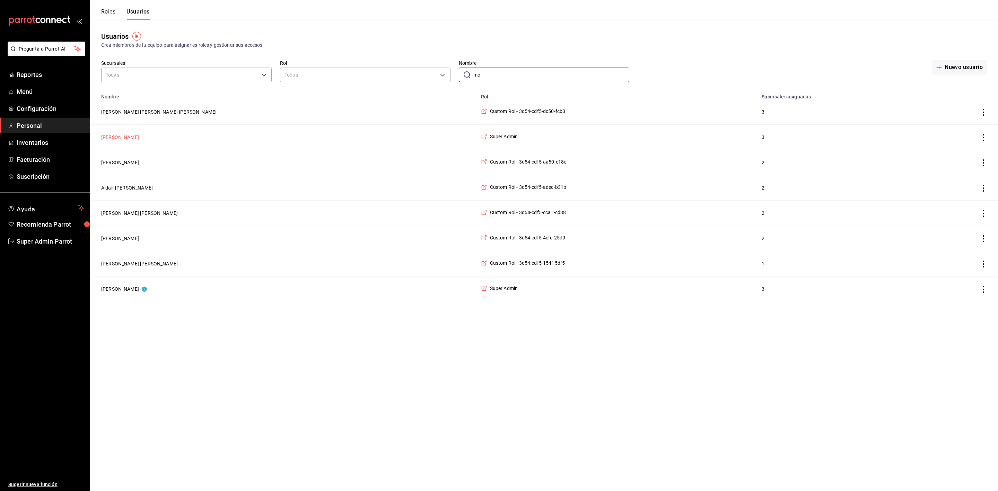
click at [127, 134] on button "[PERSON_NAME]" at bounding box center [120, 137] width 38 height 7
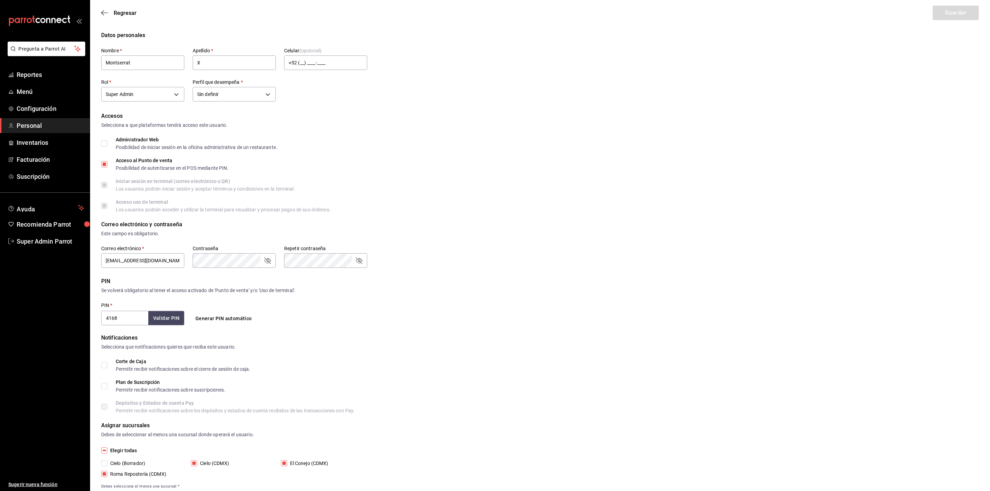
click at [167, 82] on label "Rol   *" at bounding box center [142, 82] width 83 height 5
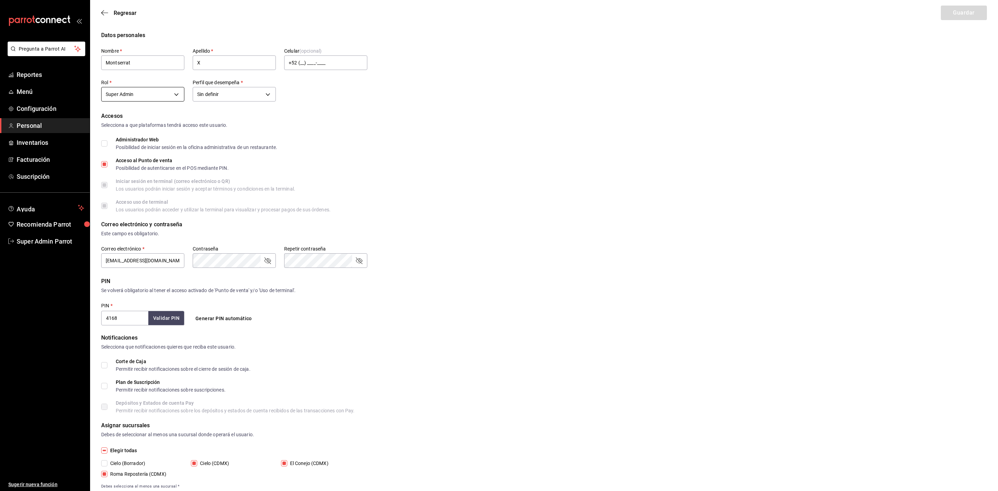
click at [165, 87] on body "Pregunta a Parrot AI Reportes Menú Configuración Personal Inventarios Facturaci…" at bounding box center [499, 254] width 998 height 509
click at [158, 139] on li "Cajero" at bounding box center [143, 138] width 82 height 11
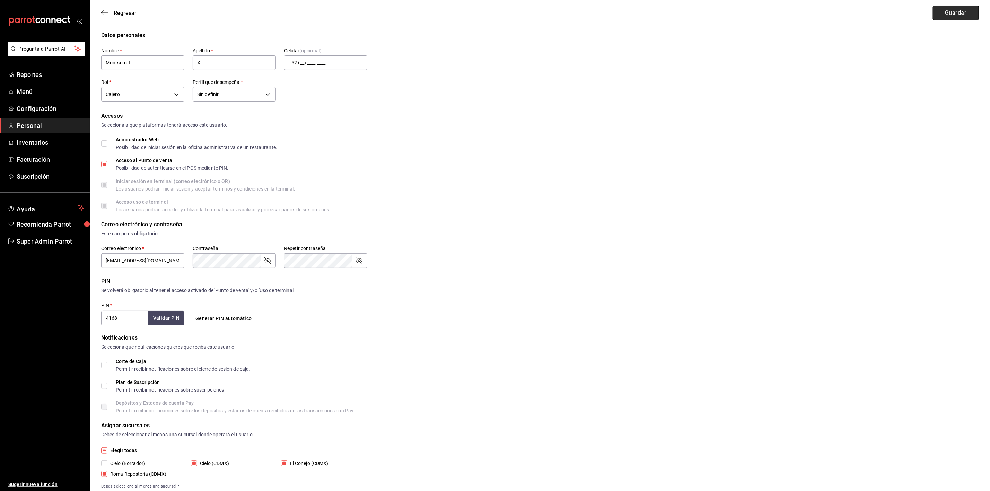
click at [739, 19] on button "Guardar" at bounding box center [956, 13] width 46 height 15
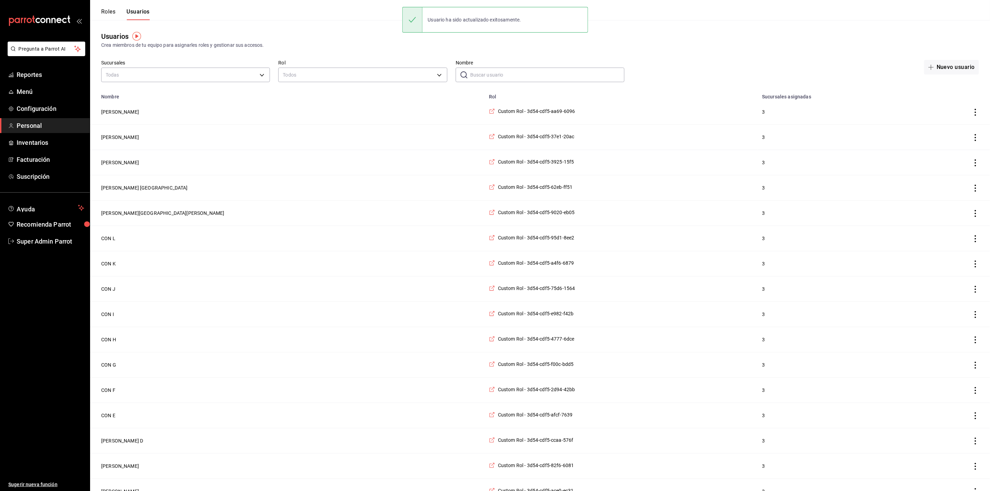
click at [540, 71] on input "Nombre" at bounding box center [547, 75] width 154 height 14
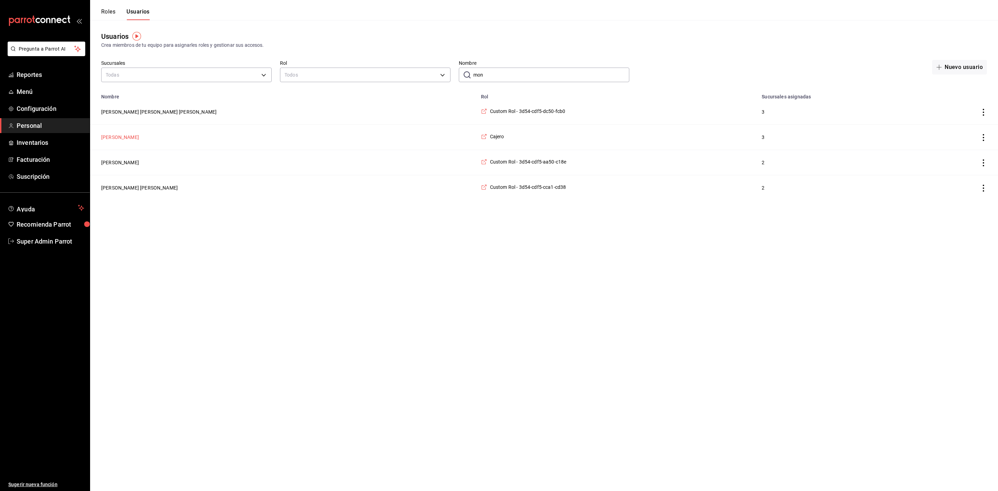
click at [127, 138] on button "[PERSON_NAME]" at bounding box center [120, 137] width 38 height 7
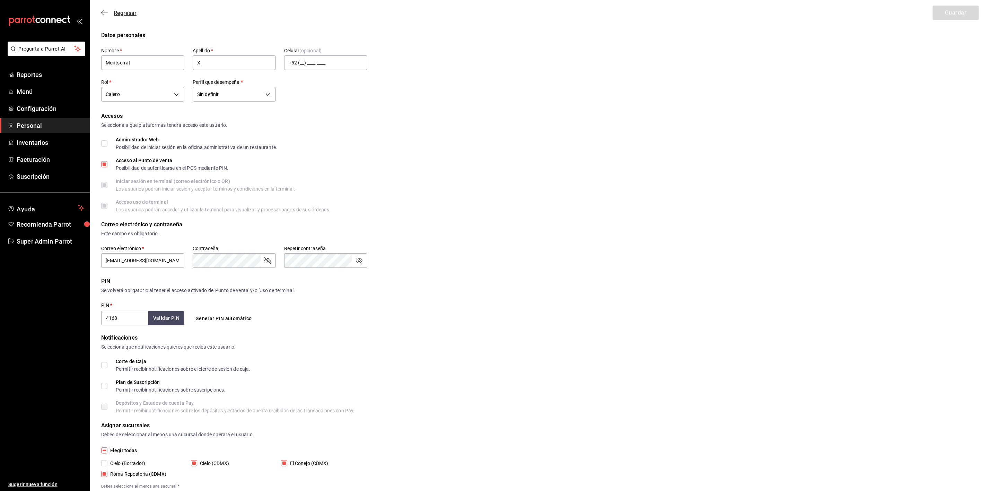
click at [105, 14] on icon "button" at bounding box center [104, 13] width 7 height 6
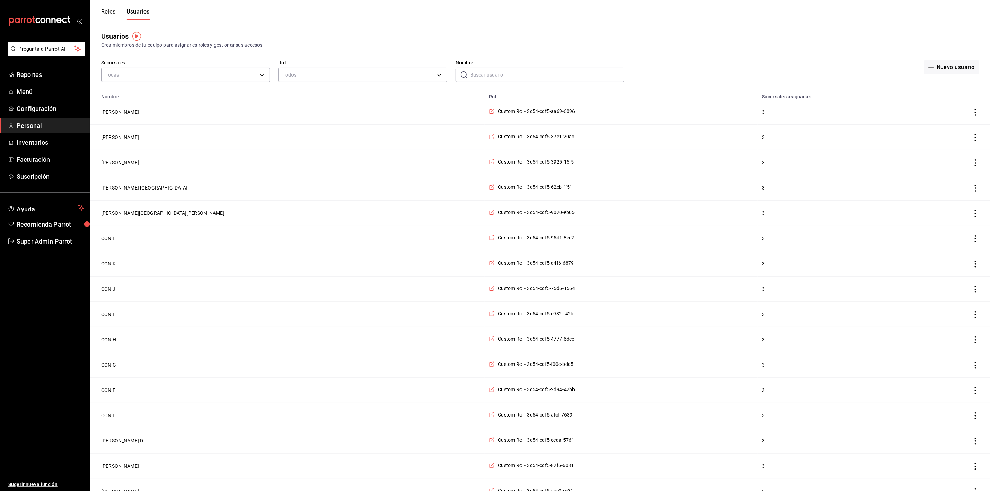
click at [532, 80] on input "Nombre" at bounding box center [547, 75] width 154 height 14
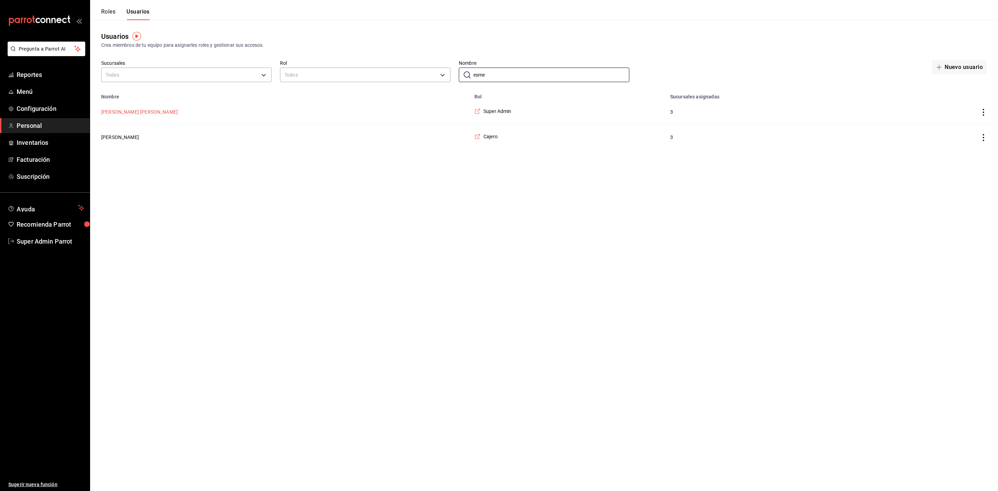
click at [162, 115] on button "[PERSON_NAME] [PERSON_NAME]" at bounding box center [139, 111] width 77 height 7
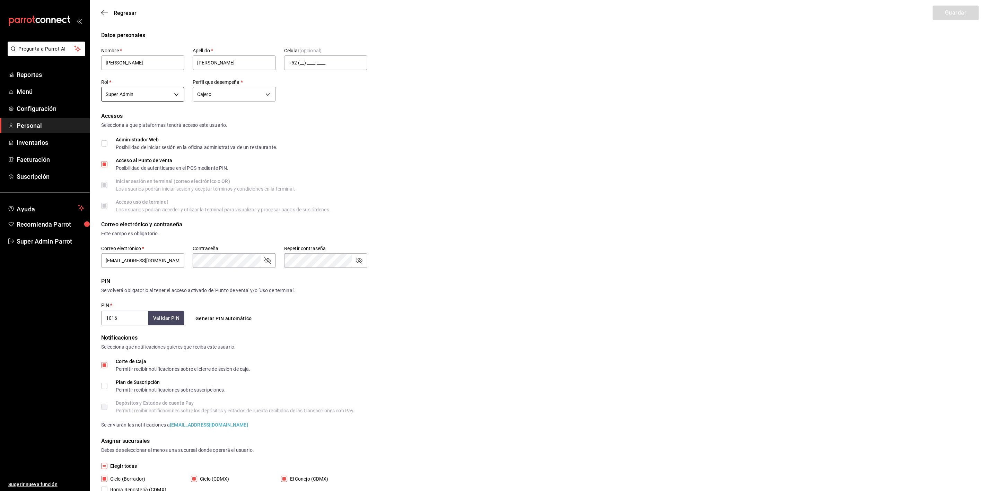
click at [169, 96] on body "Pregunta a Parrot AI Reportes Menú Configuración Personal Inventarios Facturaci…" at bounding box center [495, 262] width 990 height 525
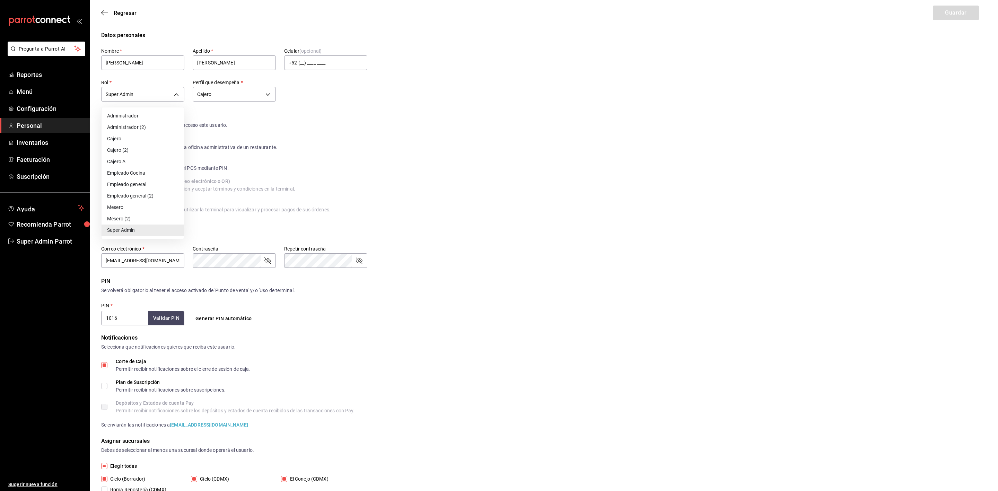
click at [139, 143] on li "Cajero" at bounding box center [143, 138] width 82 height 11
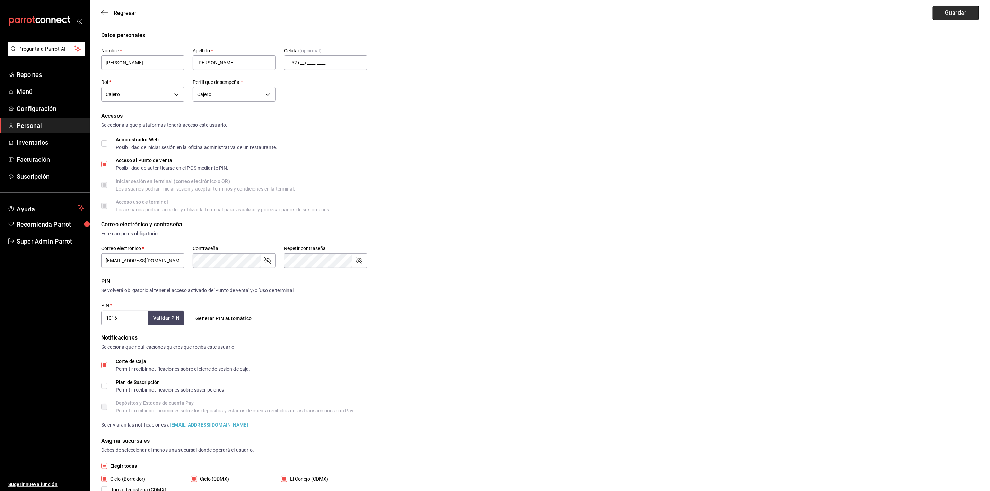
click at [739, 8] on button "Guardar" at bounding box center [956, 13] width 46 height 15
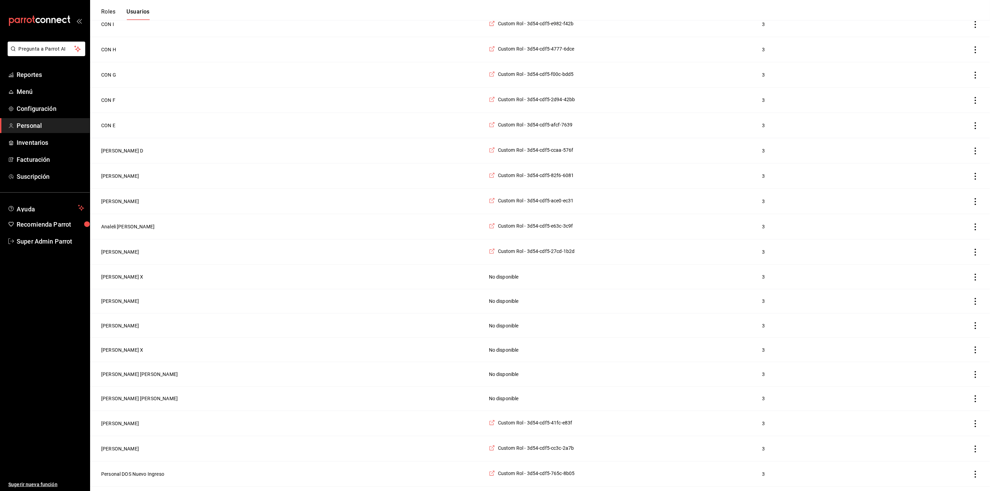
scroll to position [416, 0]
